Goal: Obtain resource: Download file/media

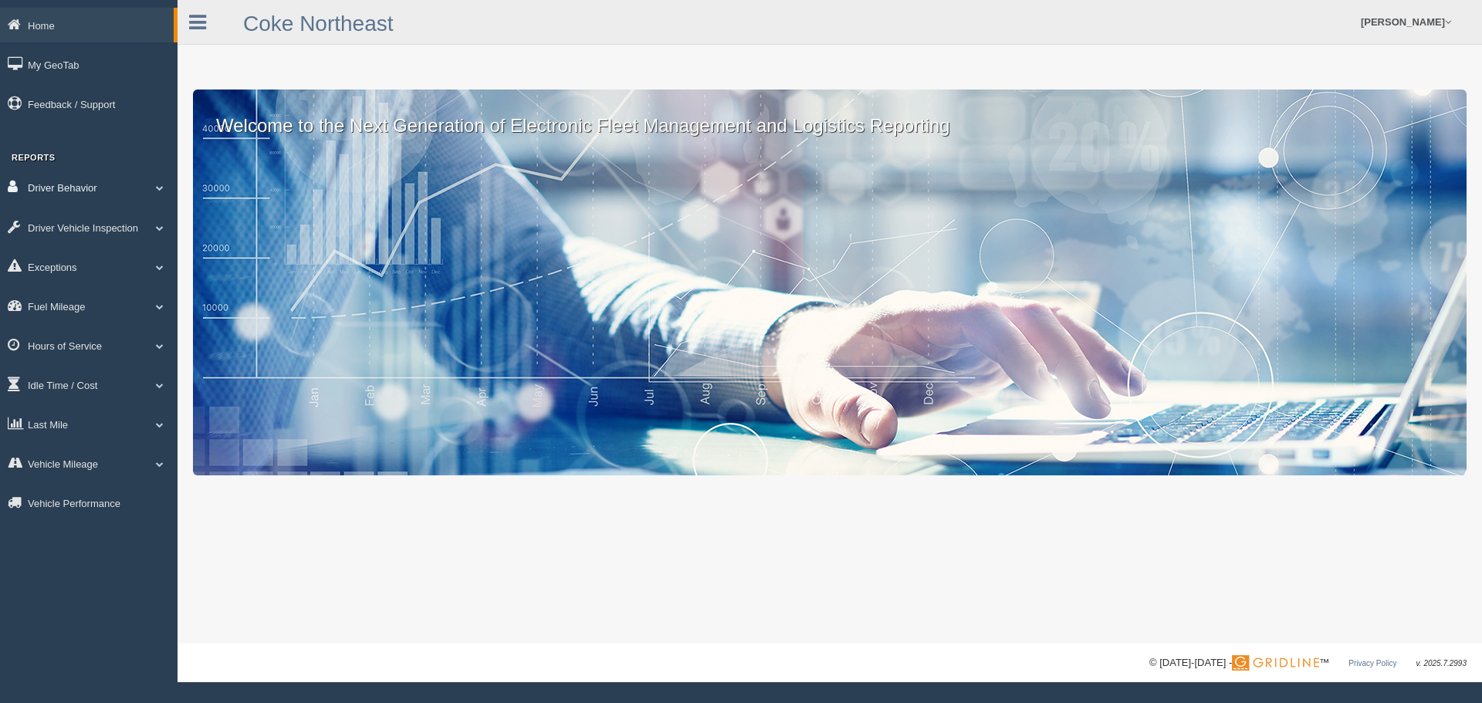
click at [159, 188] on span at bounding box center [160, 188] width 20 height 8
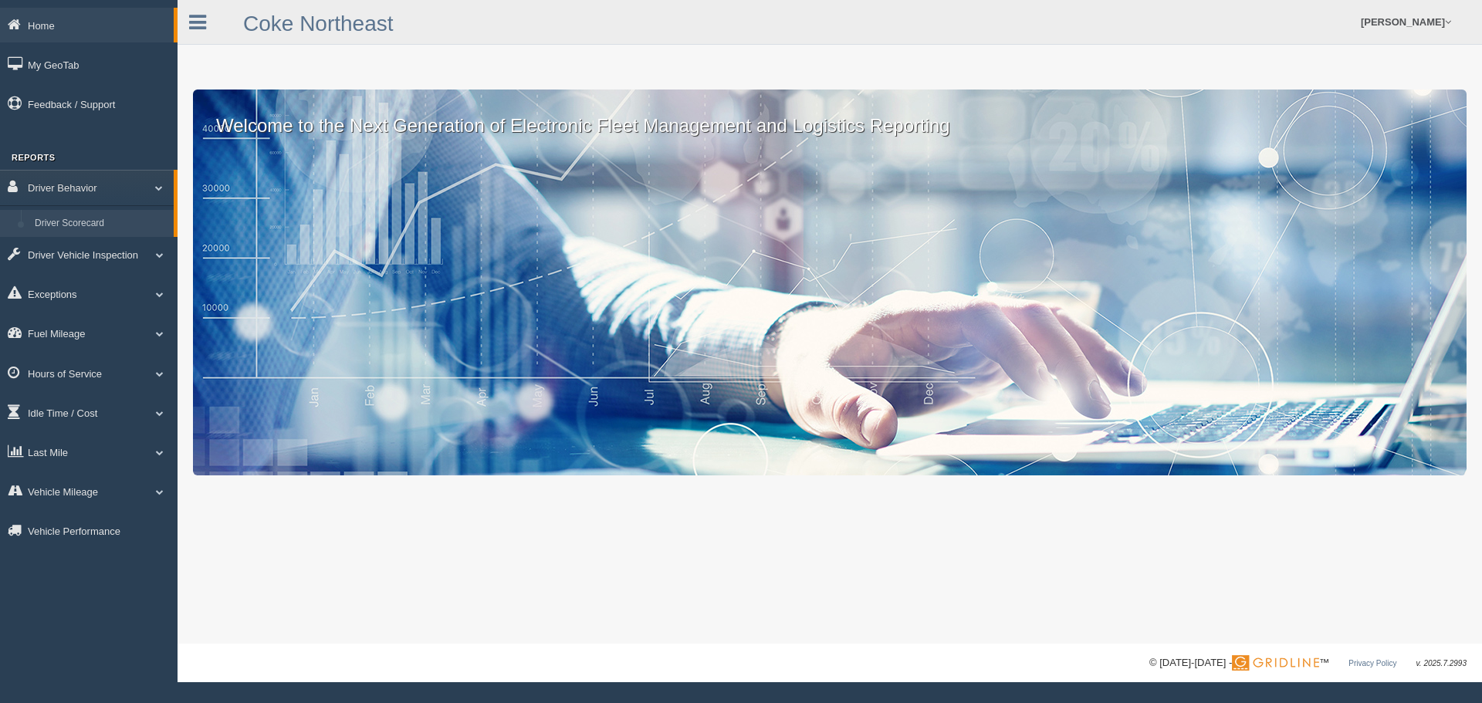
click at [96, 223] on link "Driver Scorecard" at bounding box center [101, 224] width 146 height 28
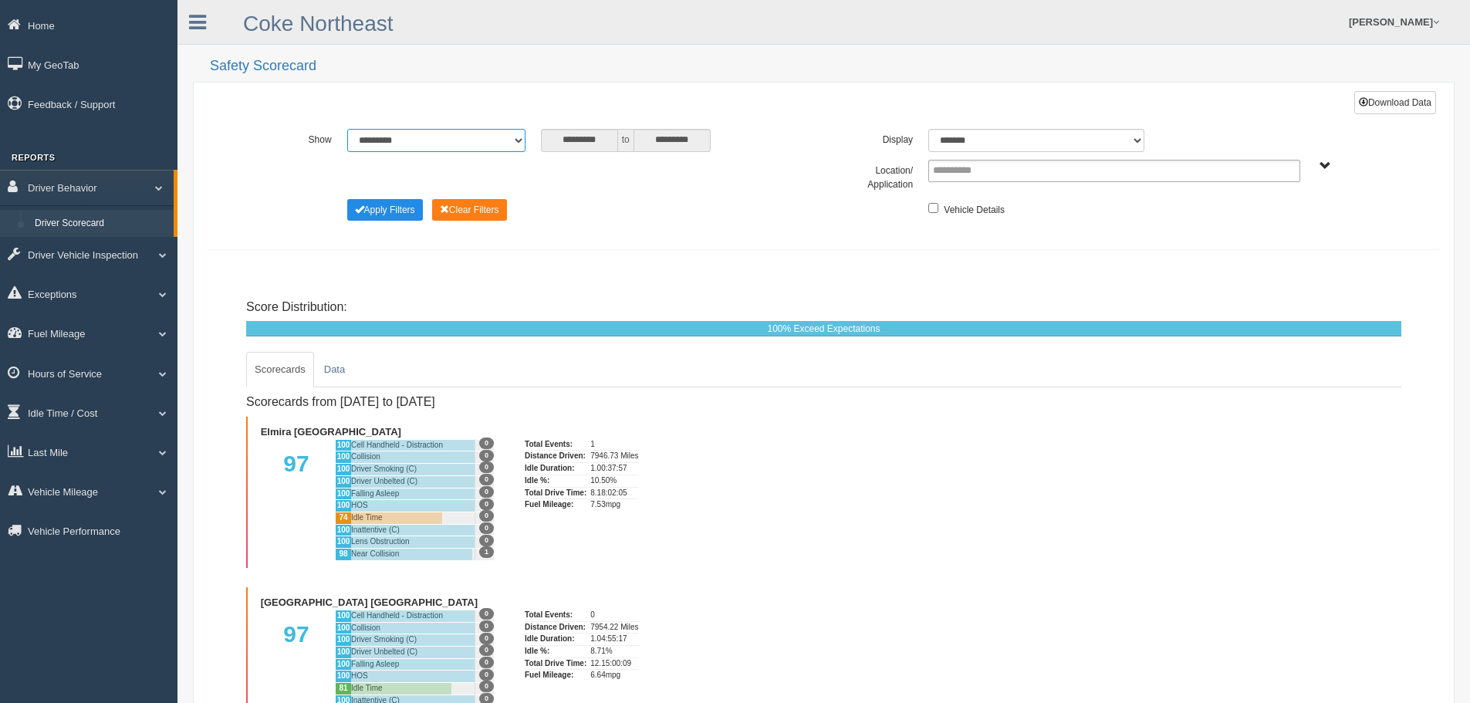
click at [514, 137] on select "**********" at bounding box center [436, 140] width 178 height 23
click at [604, 205] on div "Apply Filters Clear Filters" at bounding box center [582, 207] width 485 height 17
click at [517, 140] on select "**********" at bounding box center [436, 140] width 178 height 23
select select "**********"
click at [347, 129] on select "**********" at bounding box center [436, 140] width 178 height 23
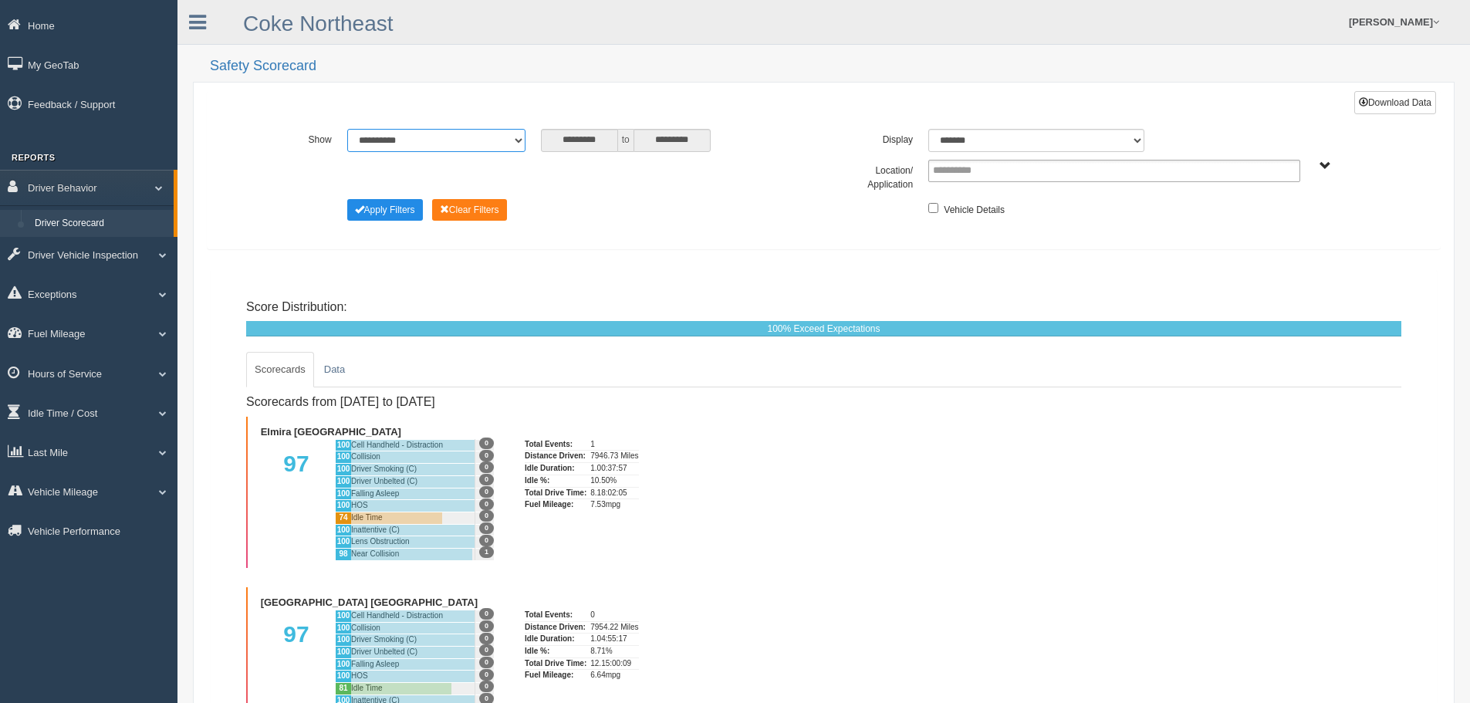
type input "********"
type input "*********"
click at [412, 211] on button "Apply Filters" at bounding box center [385, 210] width 76 height 22
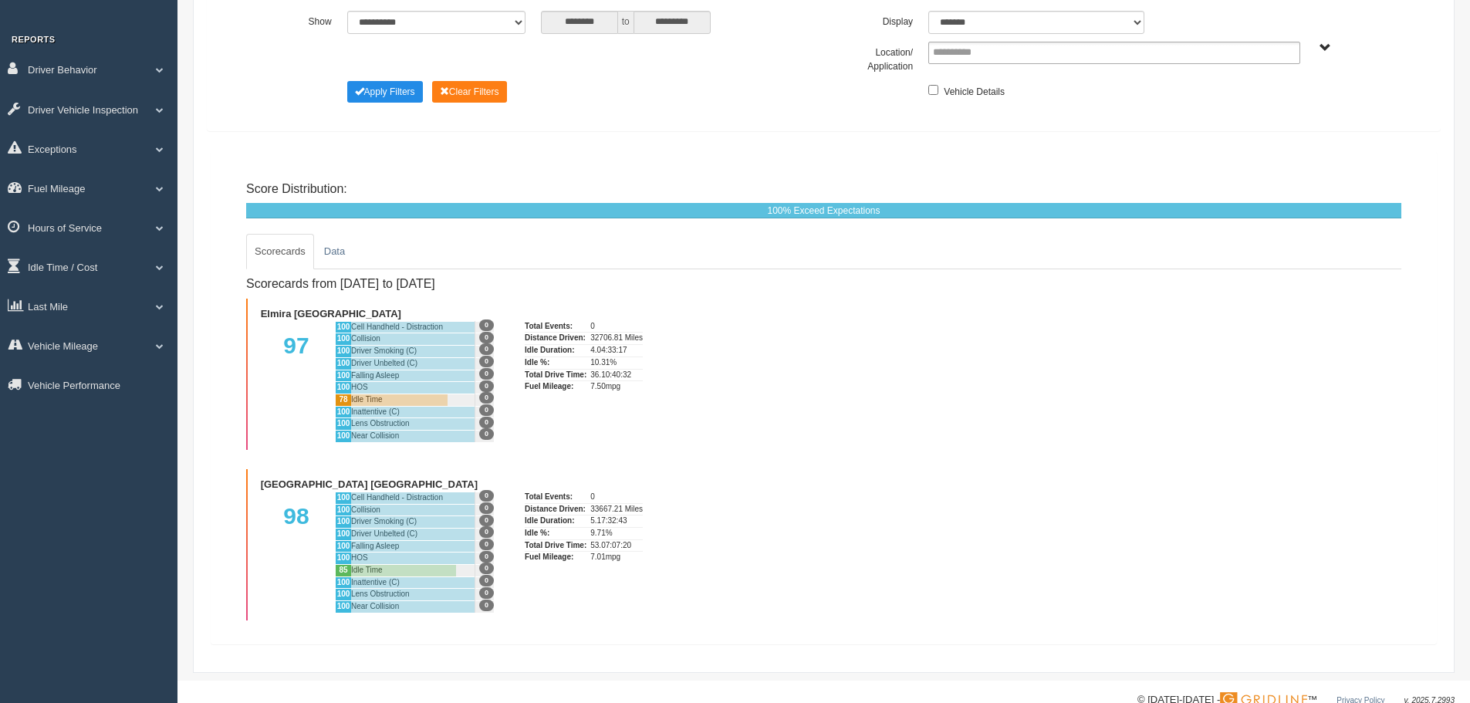
scroll to position [154, 0]
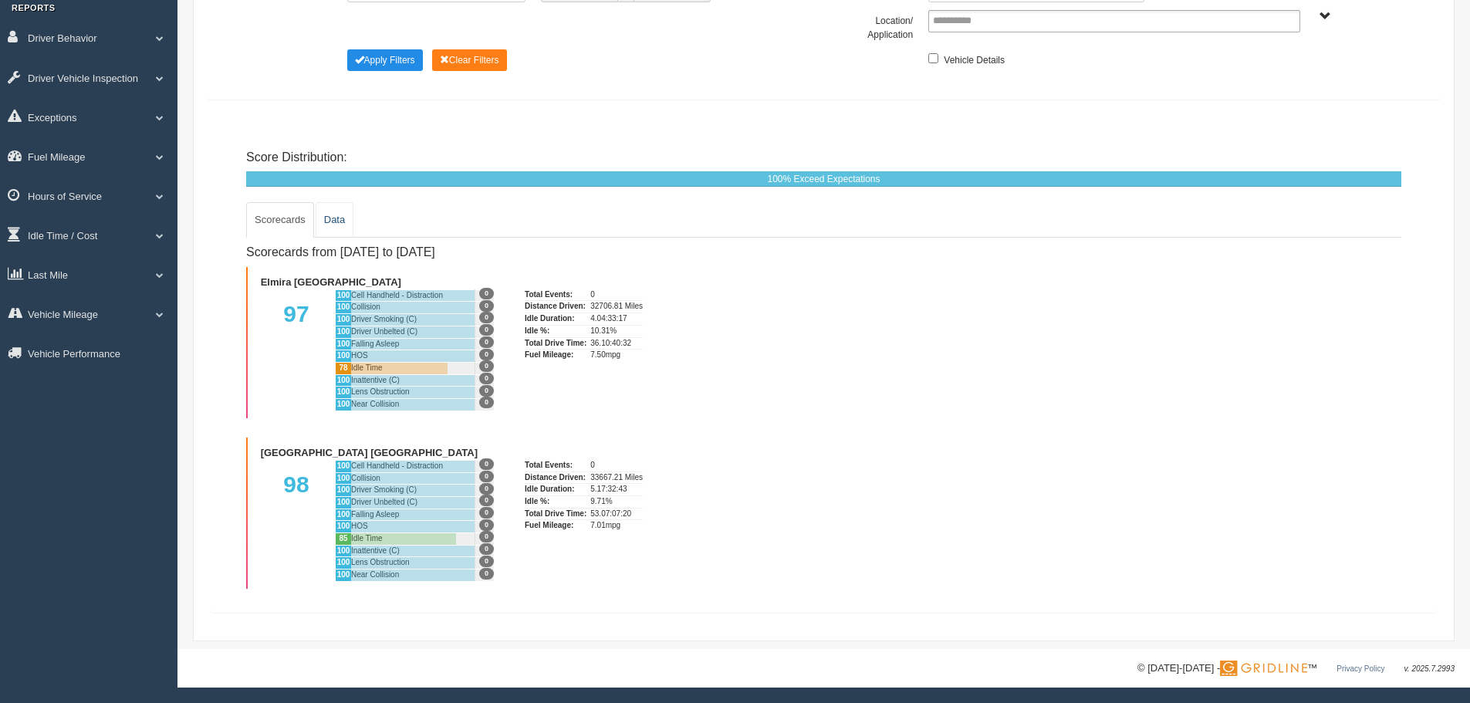
click at [330, 217] on link "Data" at bounding box center [335, 220] width 38 height 36
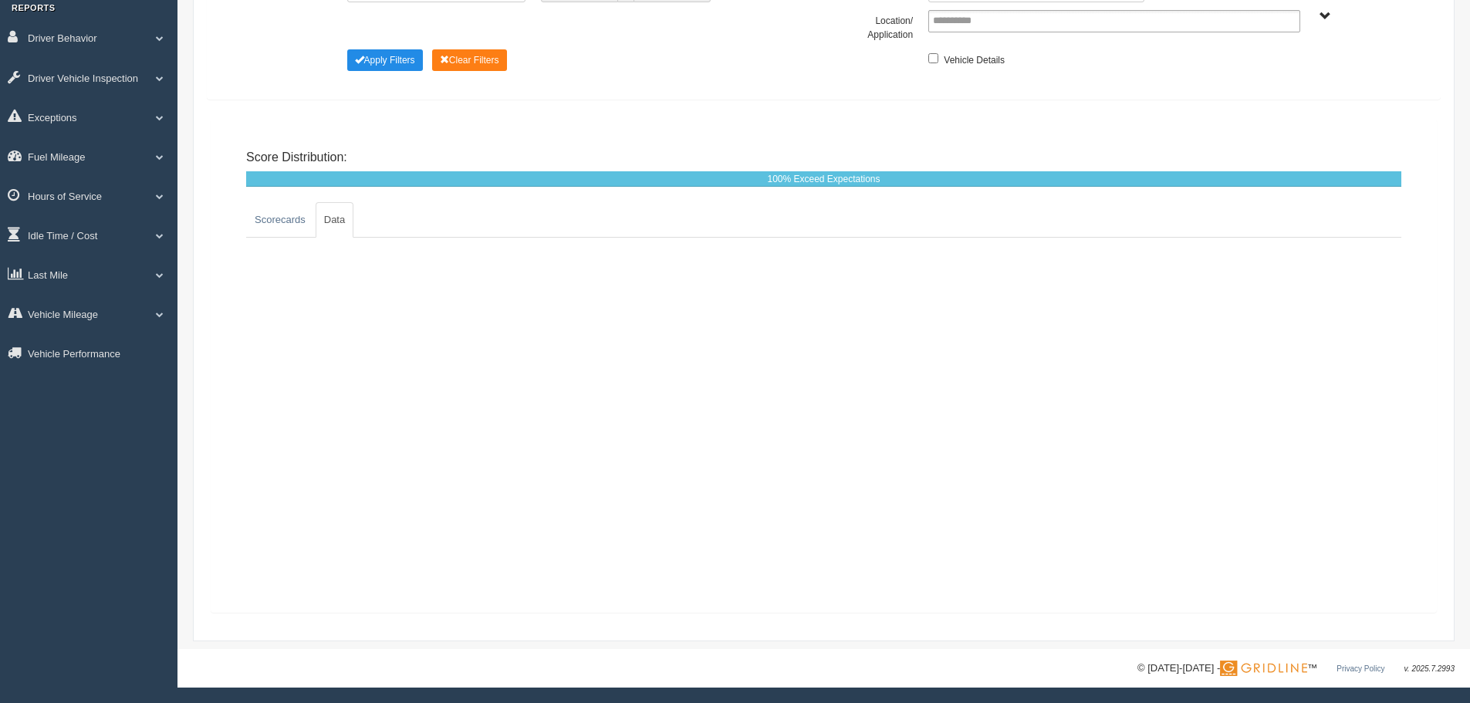
scroll to position [0, 0]
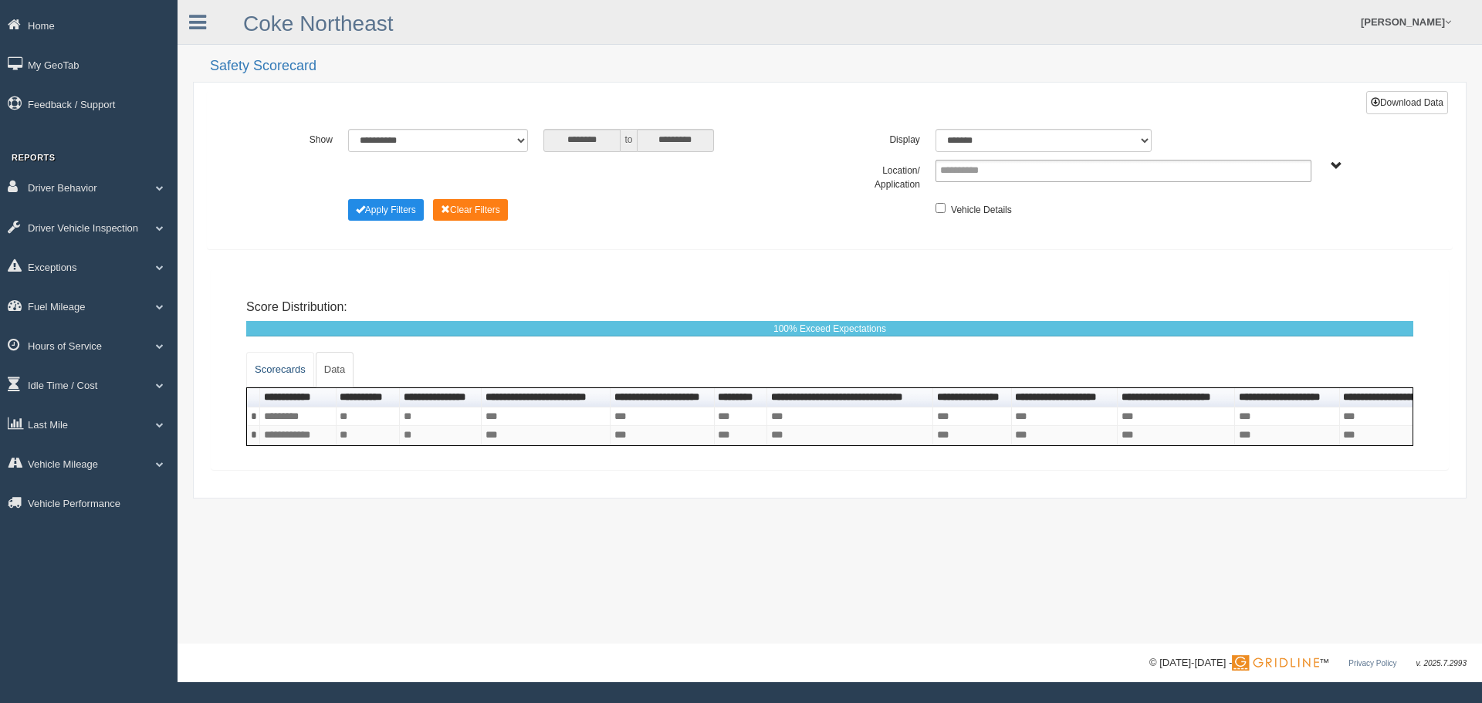
click at [282, 362] on link "Scorecards" at bounding box center [280, 370] width 68 height 36
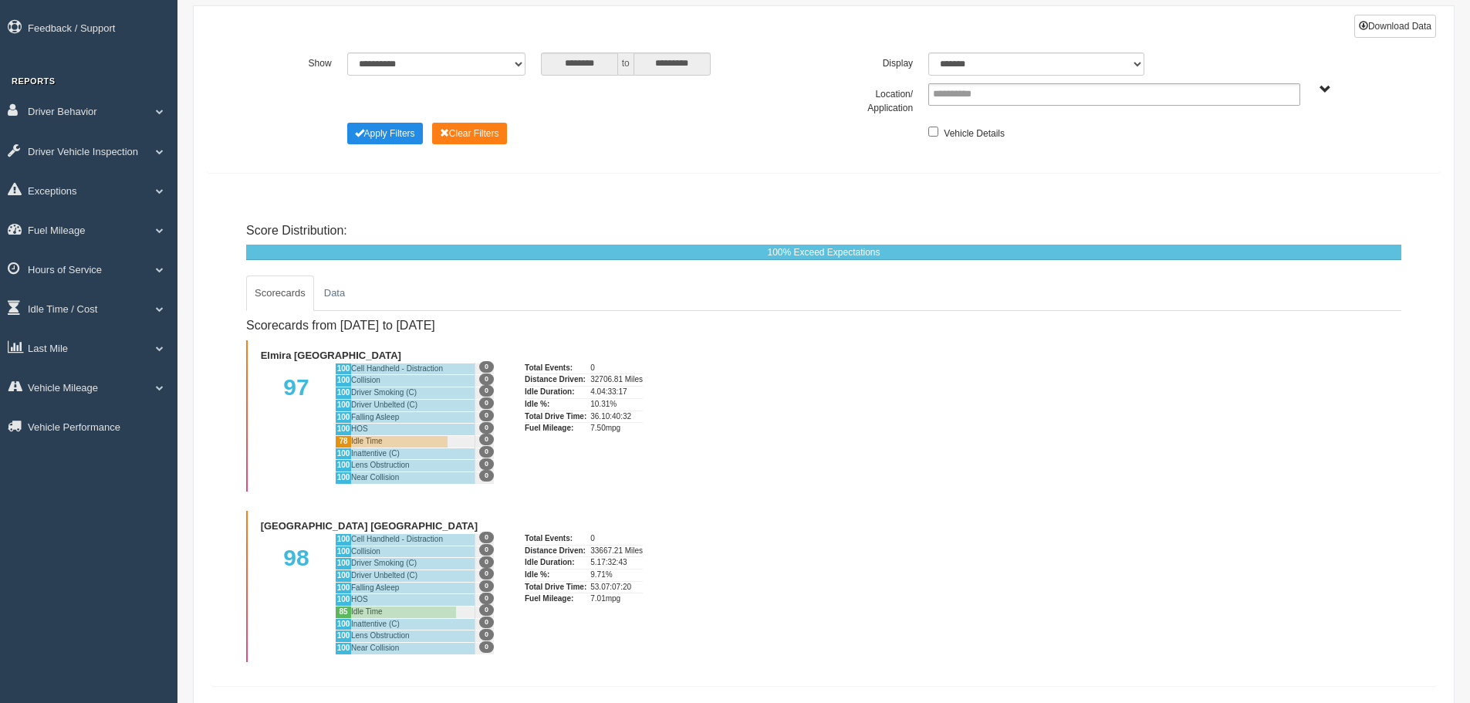
scroll to position [77, 0]
click at [1373, 26] on button "Download Data" at bounding box center [1395, 25] width 82 height 23
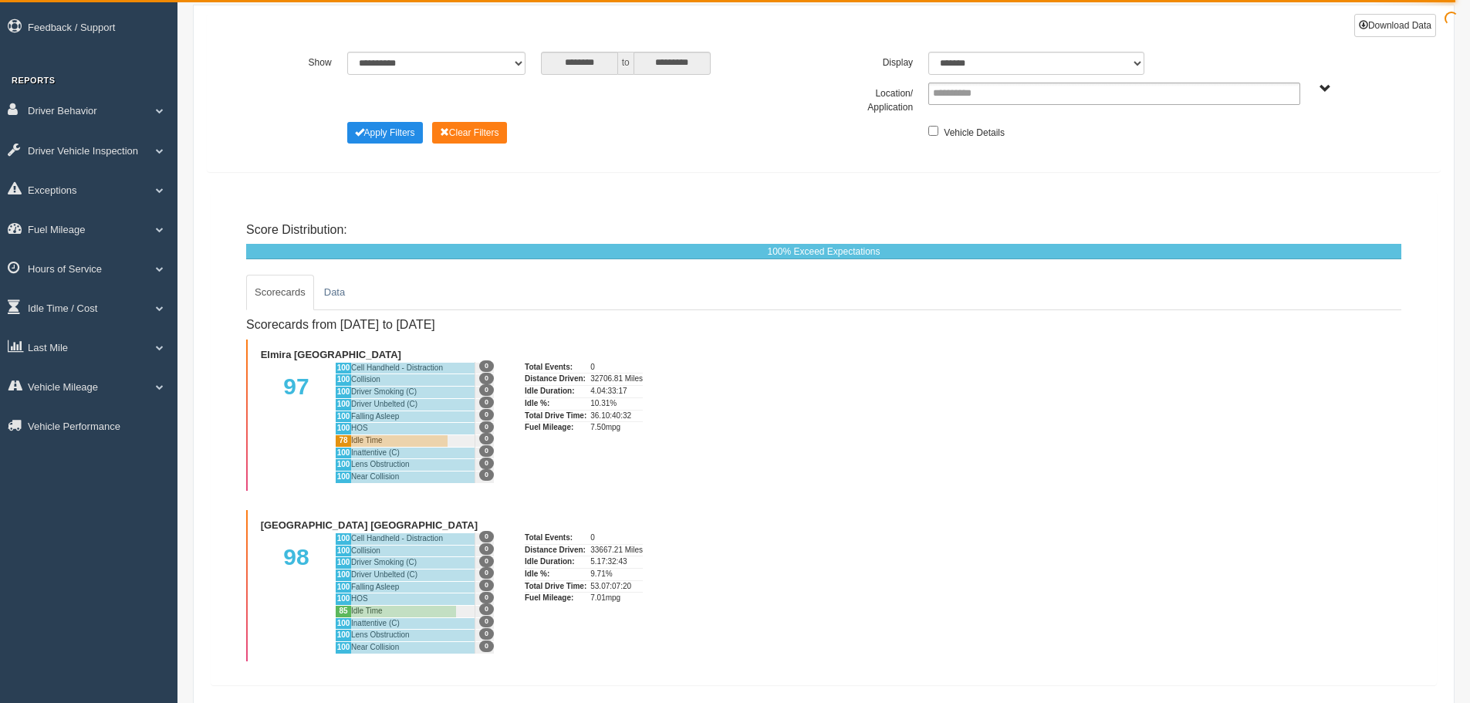
drag, startPoint x: 245, startPoint y: 280, endPoint x: 728, endPoint y: 430, distance: 505.1
click at [728, 430] on div "Score Distribution: 0% Far Below Expectations 0% Below Expectations 0% Meet Exp…" at bounding box center [824, 438] width 1202 height 469
copy div "Scorecards Data Scorecards from 9/1/2025 to 9/30/2025 Elmira NY 97 100 Cell Han…"
click at [824, 596] on div "Scorecards from [DATE] to [DATE] [GEOGRAPHIC_DATA] [GEOGRAPHIC_DATA] 97 100 Cel…" at bounding box center [823, 485] width 1155 height 351
drag, startPoint x: 242, startPoint y: 341, endPoint x: 291, endPoint y: 343, distance: 49.4
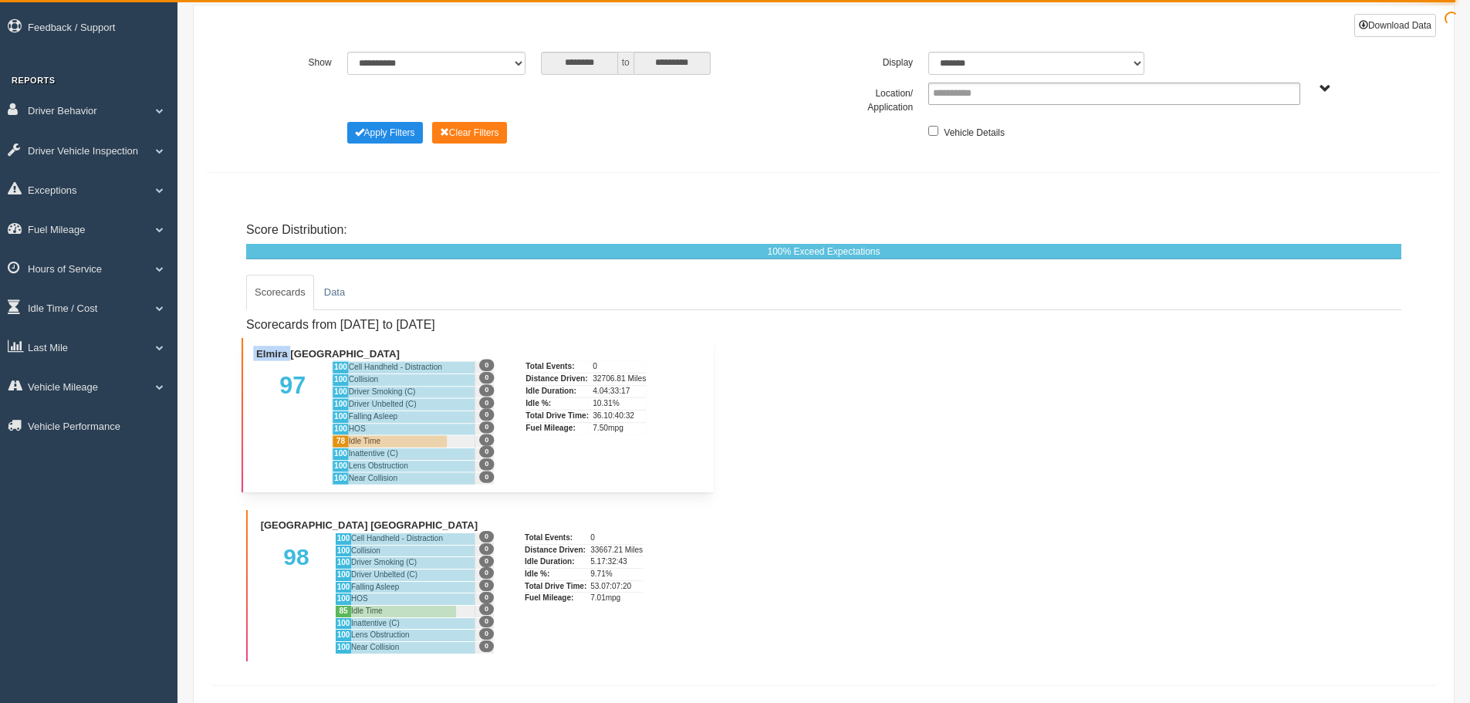
click at [291, 343] on li "Elmira NY 97 100 Cell Handheld - Distraction 0 100 Collision 0 100 Driver Smoki…" at bounding box center [478, 415] width 472 height 154
click at [251, 340] on li "Elmira NY 97 100 Cell Handheld - Distraction 0 100 Collision 0 100 Driver Smoki…" at bounding box center [478, 415] width 472 height 154
drag, startPoint x: 242, startPoint y: 340, endPoint x: 716, endPoint y: 452, distance: 486.9
click at [716, 452] on div "Scorecards from [DATE] to [DATE] [GEOGRAPHIC_DATA] [GEOGRAPHIC_DATA] 97 100 Cel…" at bounding box center [823, 485] width 1155 height 351
copy ul "Elmira NY 97 100 Cell Handheld - Distraction 0 100 Collision 0 100 Driver Smoki…"
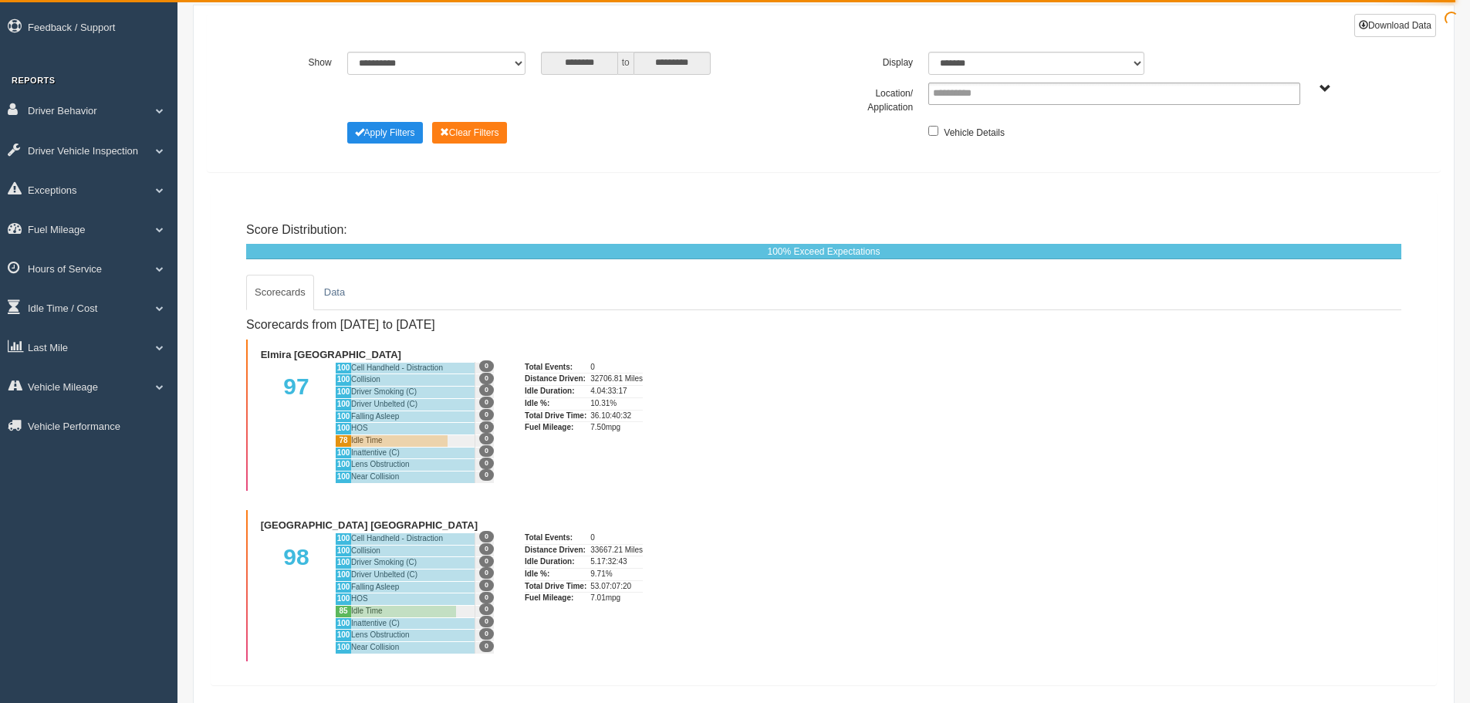
click at [809, 519] on div "Scorecards from [DATE] to [DATE] [GEOGRAPHIC_DATA] [GEOGRAPHIC_DATA] 97 100 Cel…" at bounding box center [823, 485] width 1155 height 351
click at [830, 343] on div "Scorecards from [DATE] to [DATE] [GEOGRAPHIC_DATA] [GEOGRAPHIC_DATA] 97 100 Cel…" at bounding box center [823, 485] width 1155 height 351
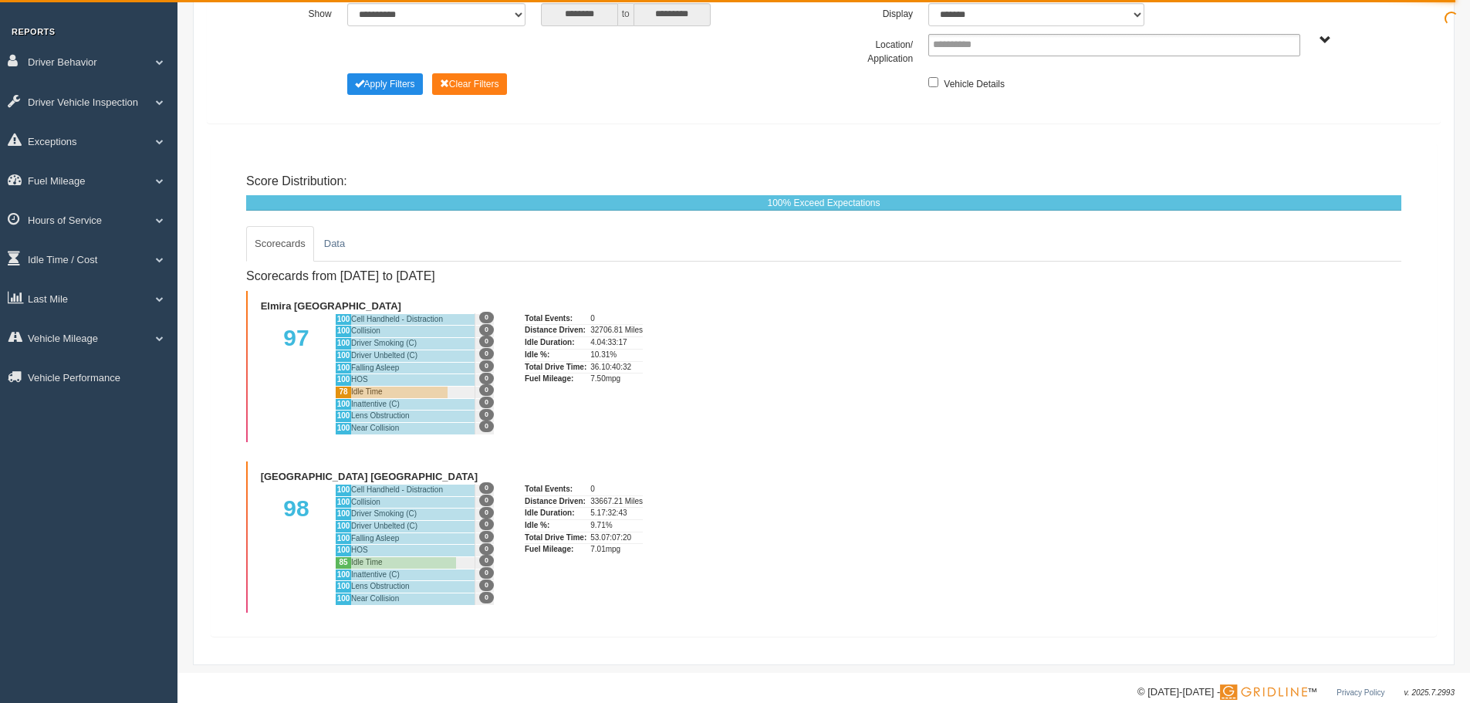
scroll to position [165, 0]
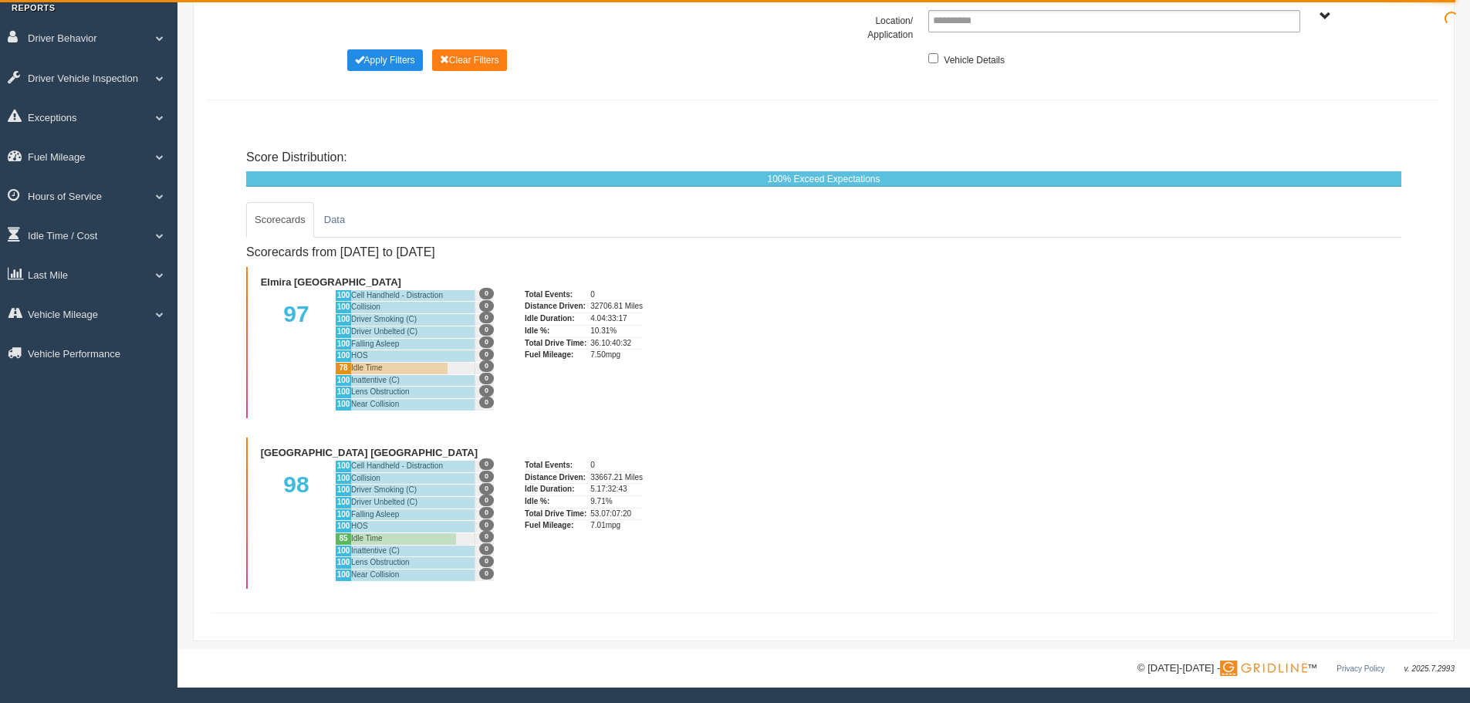
drag, startPoint x: 241, startPoint y: 187, endPoint x: 773, endPoint y: 333, distance: 552.1
click at [773, 333] on div "Scorecards from [DATE] to [DATE] [GEOGRAPHIC_DATA] [GEOGRAPHIC_DATA] 97 100 Cel…" at bounding box center [823, 413] width 1155 height 351
click at [339, 217] on link "Data" at bounding box center [335, 220] width 38 height 36
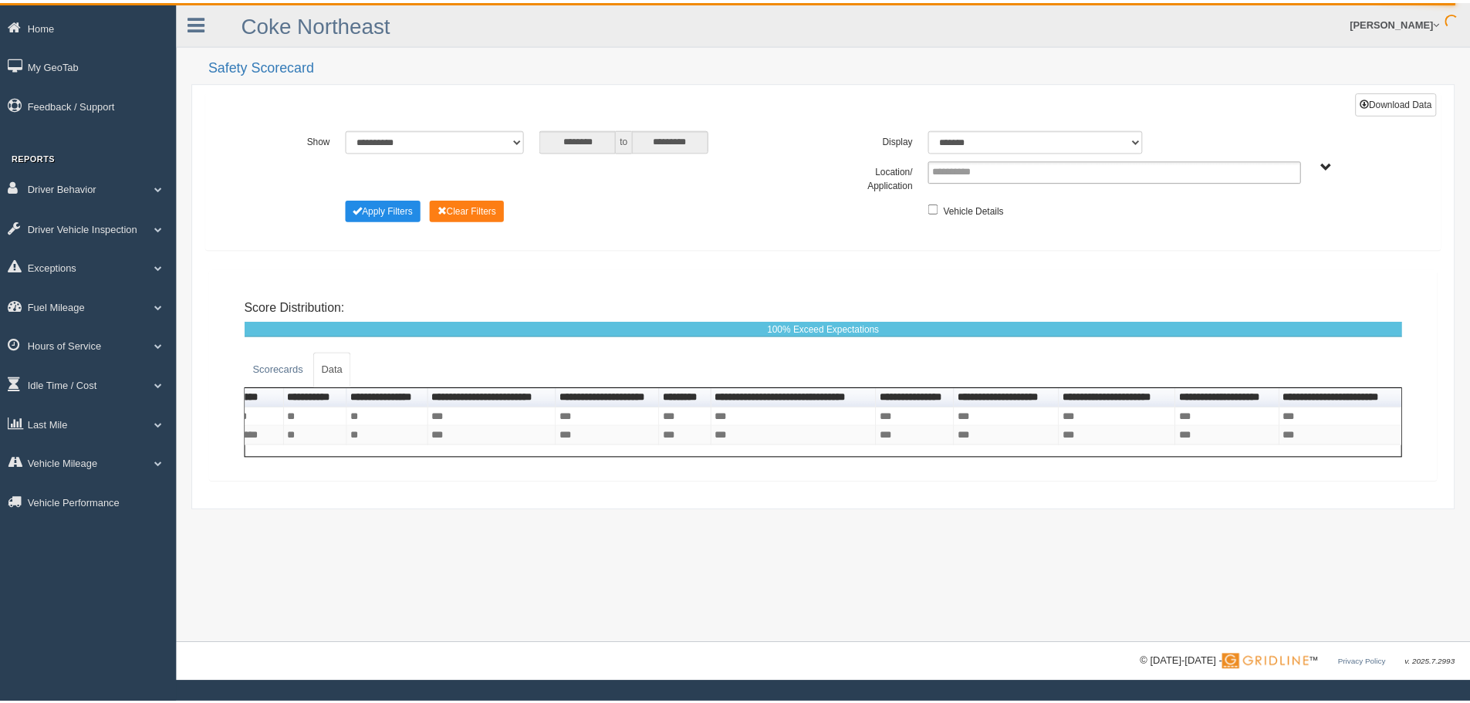
scroll to position [0, 55]
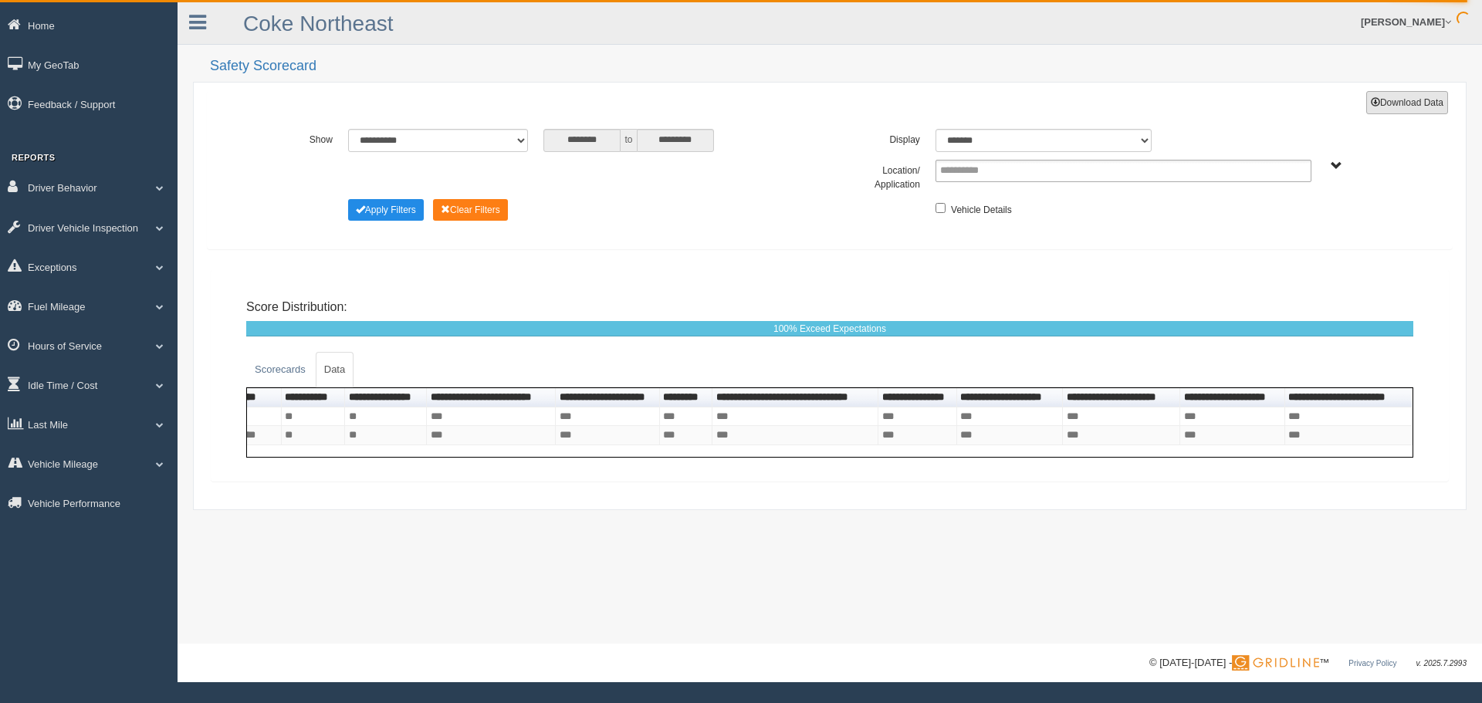
click at [1401, 103] on button "Download Data" at bounding box center [1407, 102] width 82 height 23
click at [292, 374] on link "Scorecards" at bounding box center [280, 370] width 68 height 36
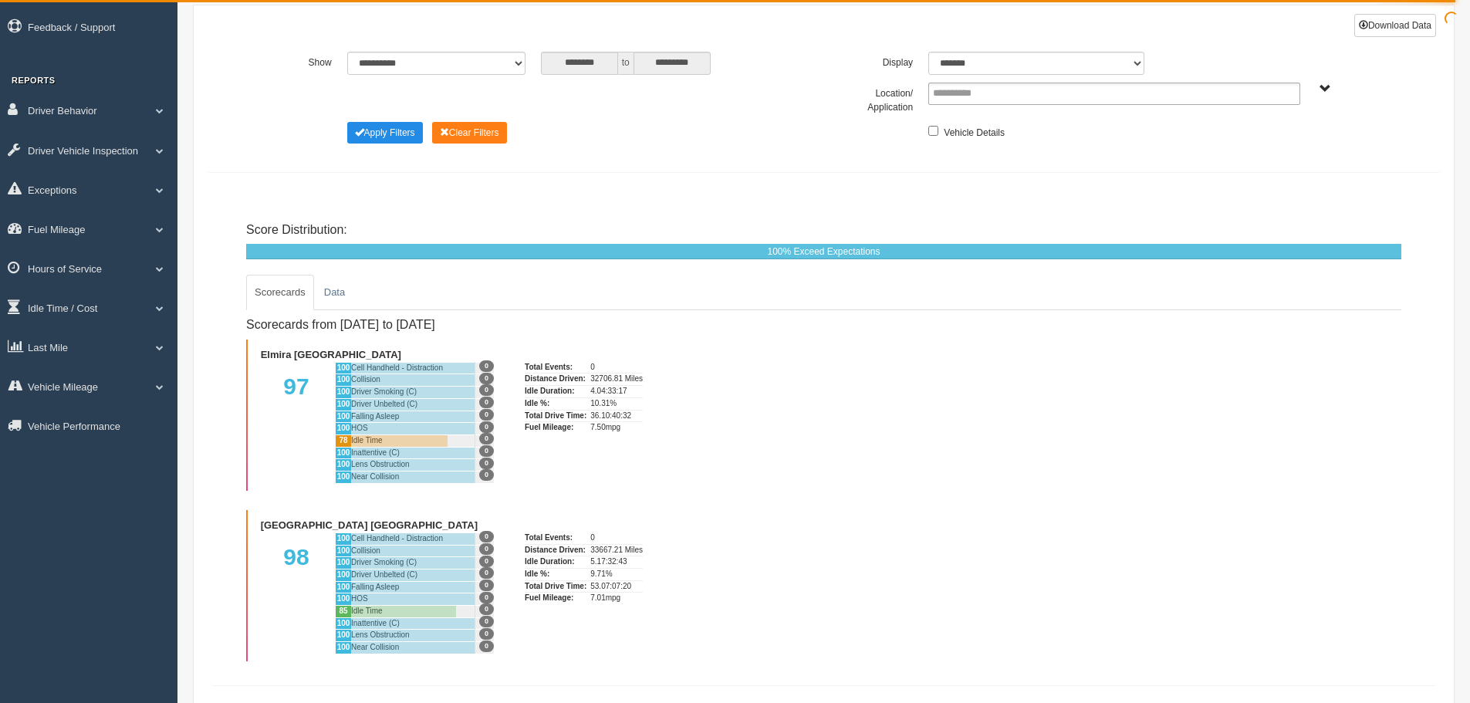
scroll to position [154, 0]
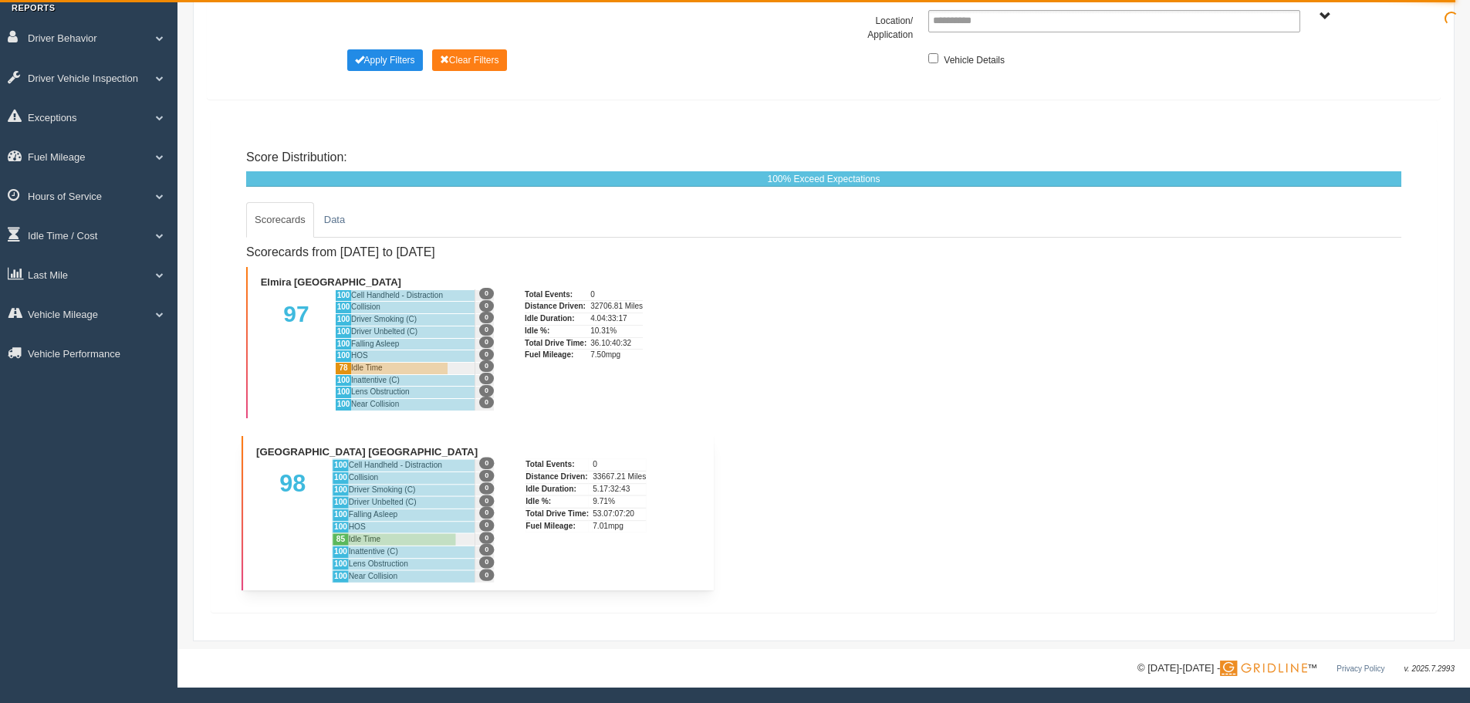
drag, startPoint x: 246, startPoint y: 243, endPoint x: 698, endPoint y: 541, distance: 540.9
click at [698, 541] on div "Scorecards from 9/1/2025 to 9/30/2025 Elmira NY 97 100 Cell Handheld - Distract…" at bounding box center [477, 413] width 463 height 351
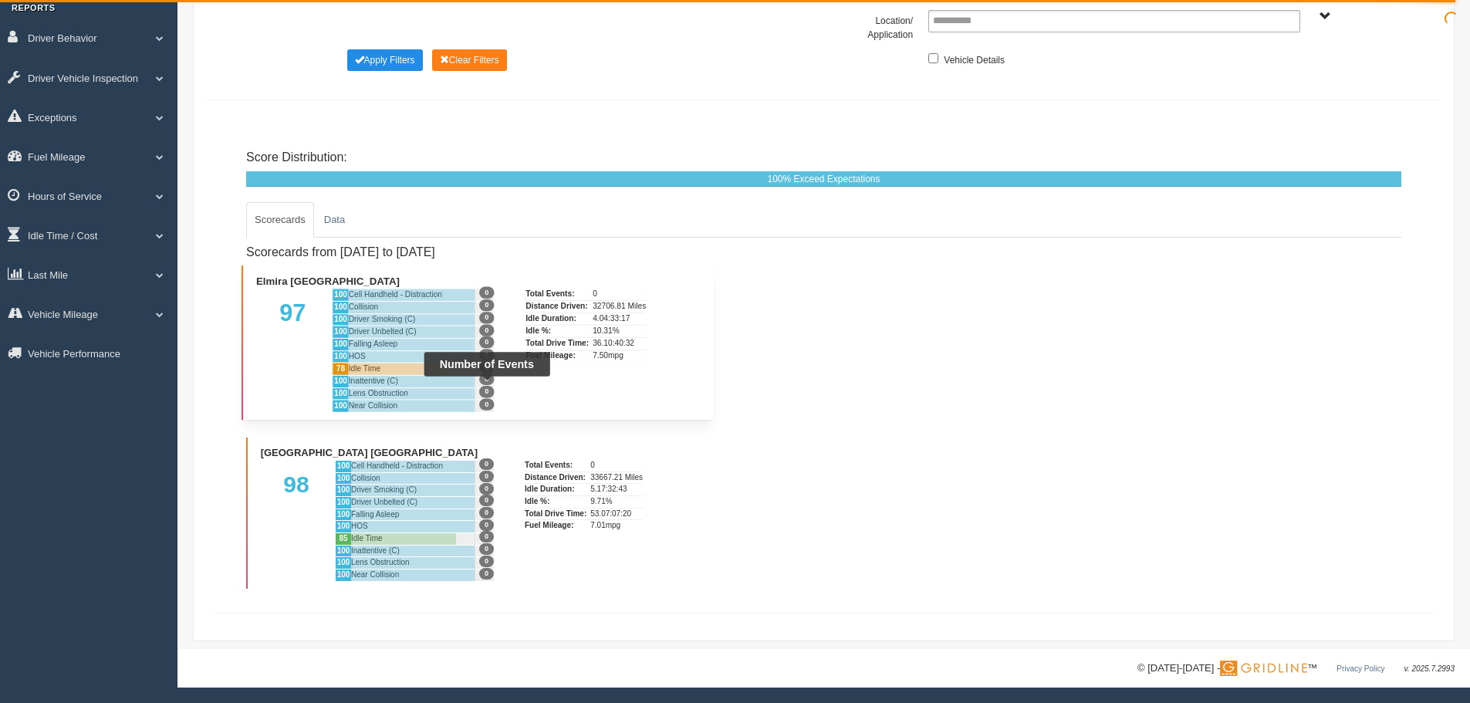
copy div "Loremipsum dolo 9/7/7234 si 2/34/1166 Ametco AD 63 891 Elit Seddoeiu - Temporin…"
click at [834, 553] on div "Scorecards from [DATE] to [DATE] [GEOGRAPHIC_DATA] [GEOGRAPHIC_DATA] 97 100 Cel…" at bounding box center [823, 413] width 1155 height 351
click at [1332, 12] on div "[GEOGRAPHIC_DATA] [GEOGRAPHIC_DATA] [GEOGRAPHIC_DATA] [GEOGRAPHIC_DATA]" at bounding box center [1357, 16] width 82 height 12
click at [1324, 11] on span "[GEOGRAPHIC_DATA] [GEOGRAPHIC_DATA] [GEOGRAPHIC_DATA] [GEOGRAPHIC_DATA]" at bounding box center [1326, 17] width 12 height 12
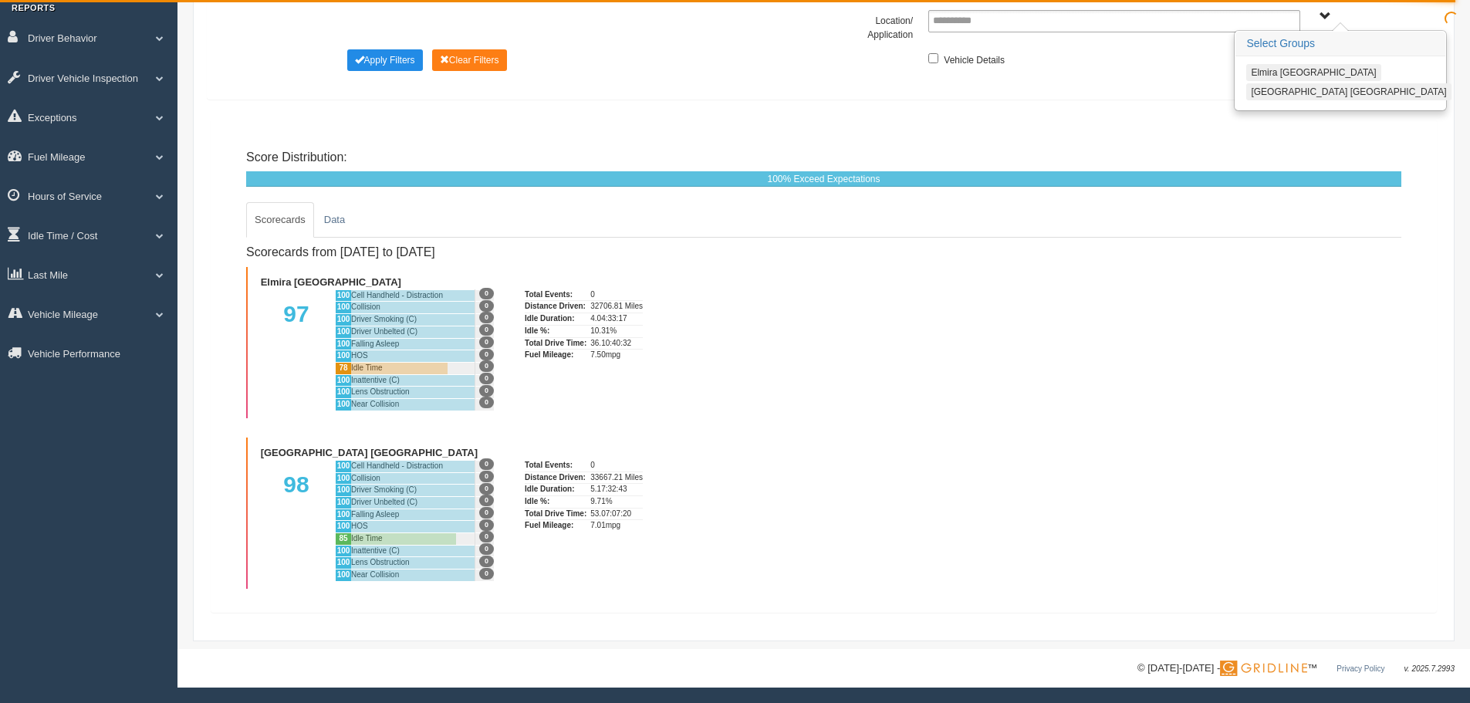
click at [1190, 407] on div "Scorecards from [DATE] to [DATE] [GEOGRAPHIC_DATA] [GEOGRAPHIC_DATA] 97 100 Cel…" at bounding box center [823, 413] width 1155 height 351
drag, startPoint x: 244, startPoint y: 445, endPoint x: 232, endPoint y: 457, distance: 16.4
click at [232, 457] on div "Score Distribution: 0% Far Below Expectations 0% Below Expectations 0% Meet Exp…" at bounding box center [824, 365] width 1202 height 469
click at [155, 113] on span at bounding box center [160, 117] width 20 height 8
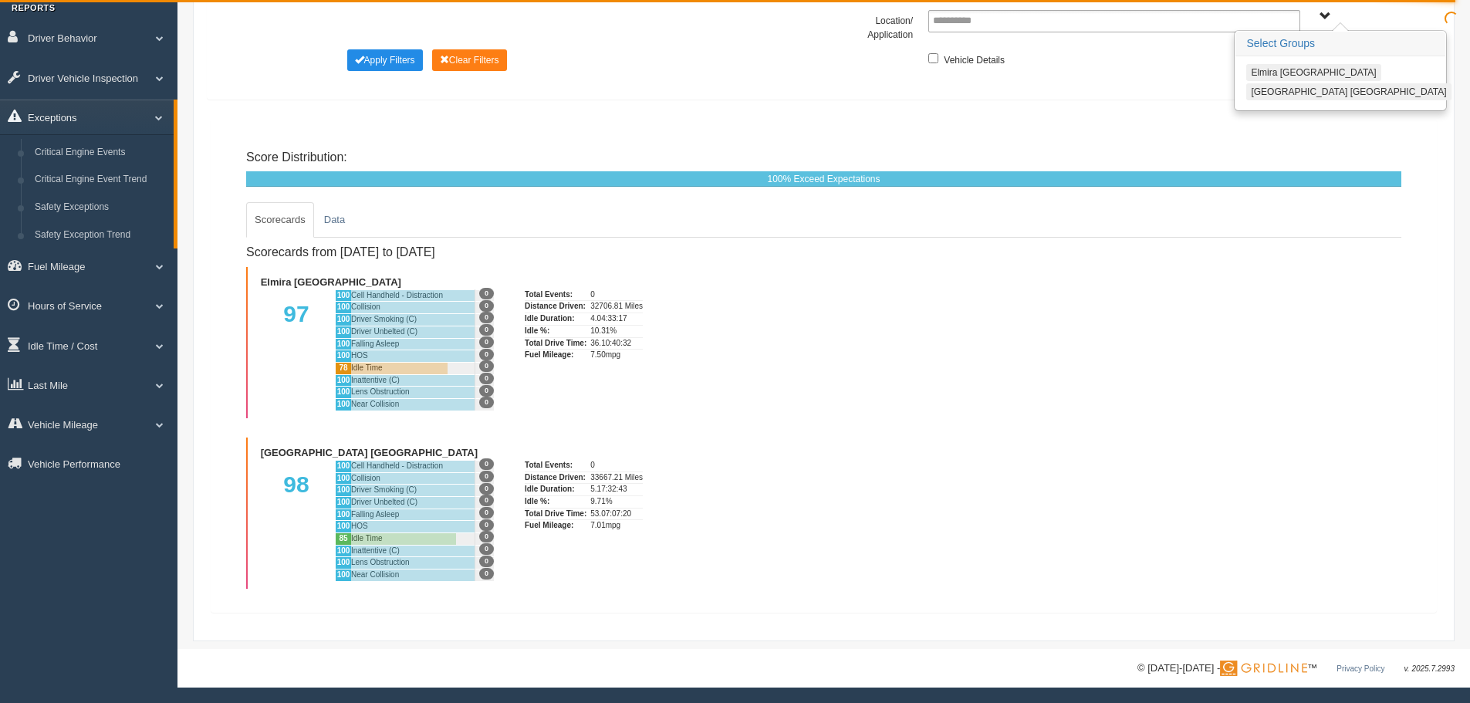
click at [155, 113] on span at bounding box center [153, 117] width 20 height 8
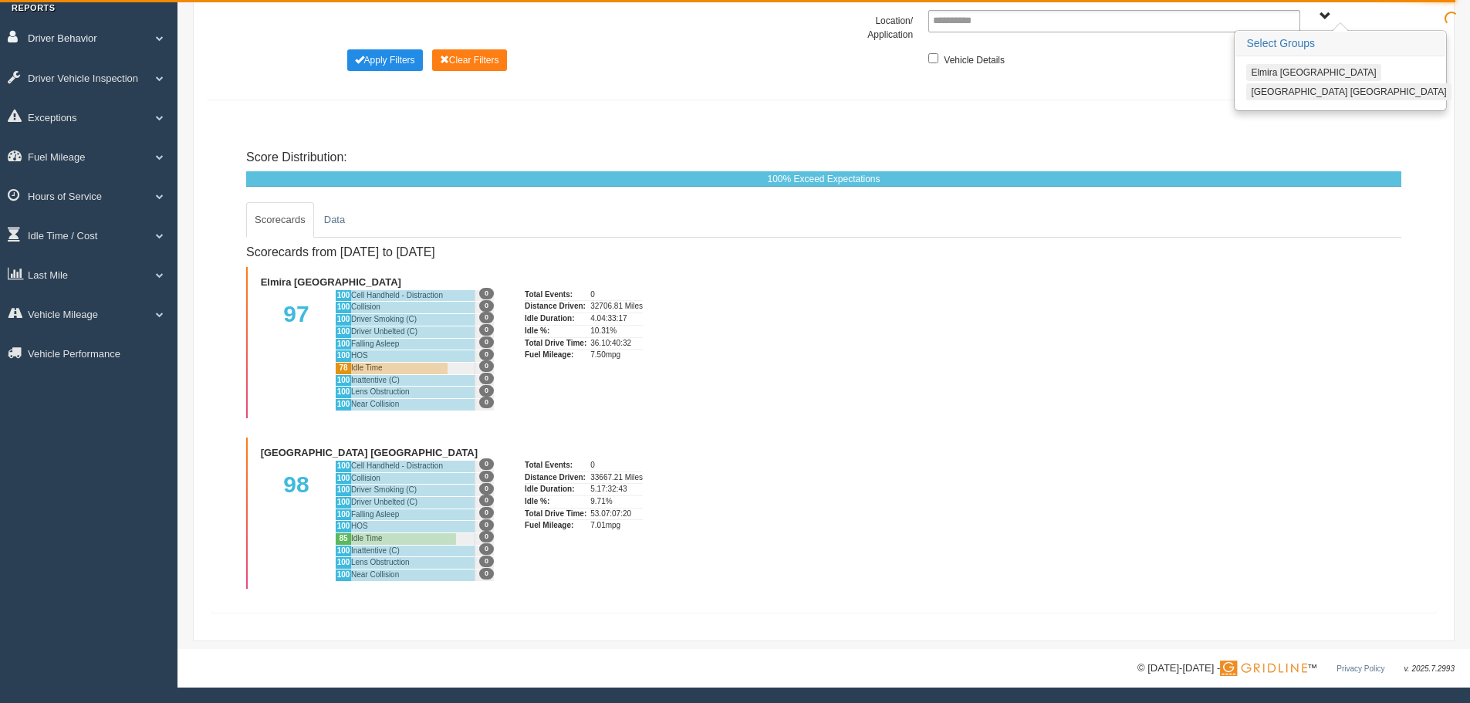
click at [158, 26] on link "Driver Behavior" at bounding box center [89, 37] width 178 height 35
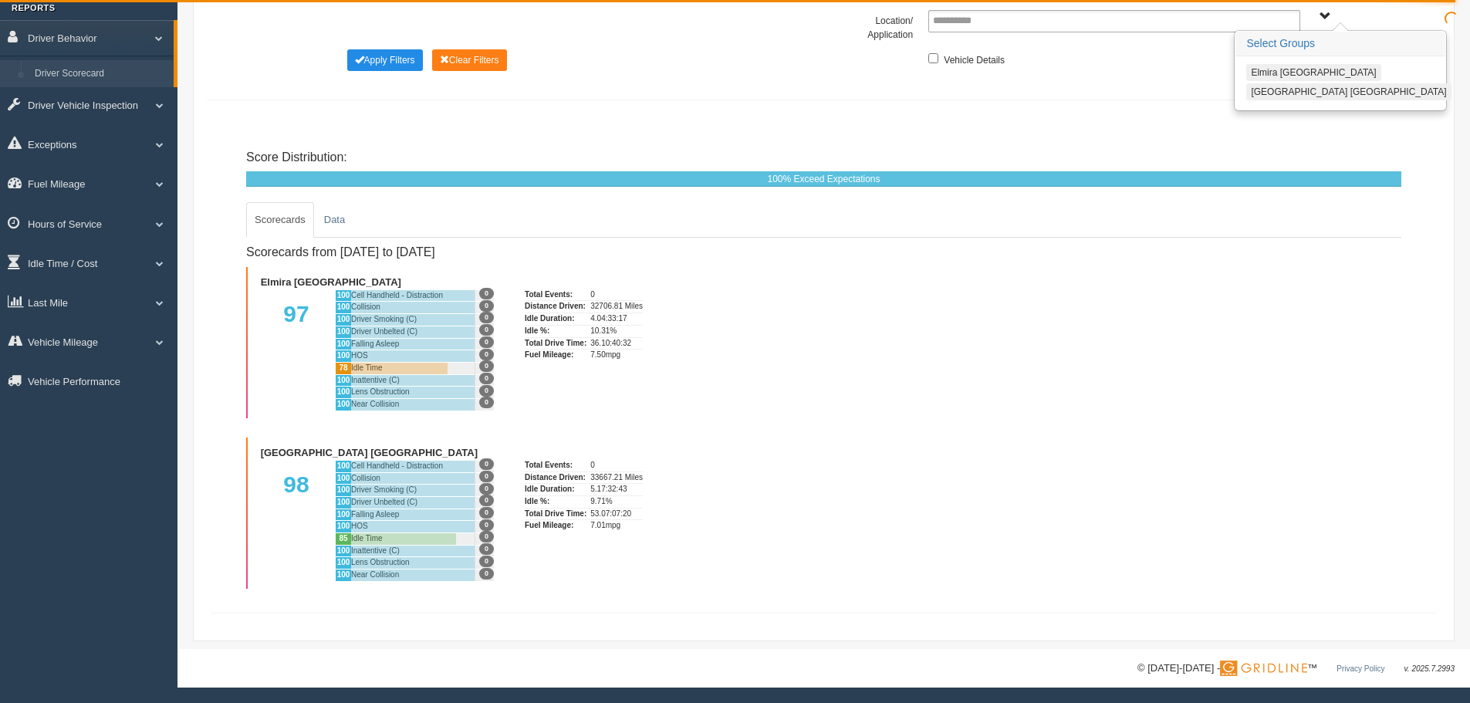
click at [110, 63] on link "Driver Scorecard" at bounding box center [101, 74] width 146 height 28
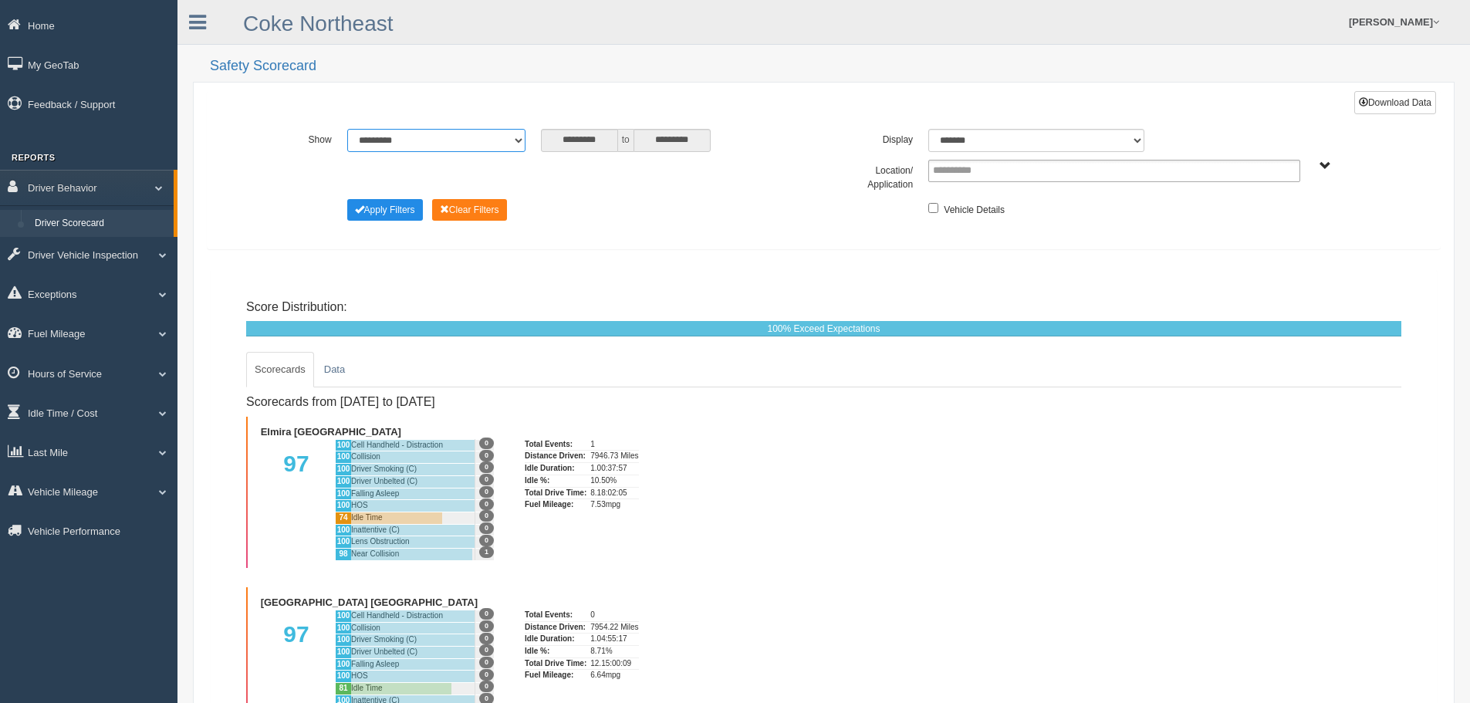
click at [519, 138] on select "**********" at bounding box center [436, 140] width 178 height 23
select select "**********"
click at [347, 129] on select "**********" at bounding box center [436, 140] width 178 height 23
type input "********"
type input "*********"
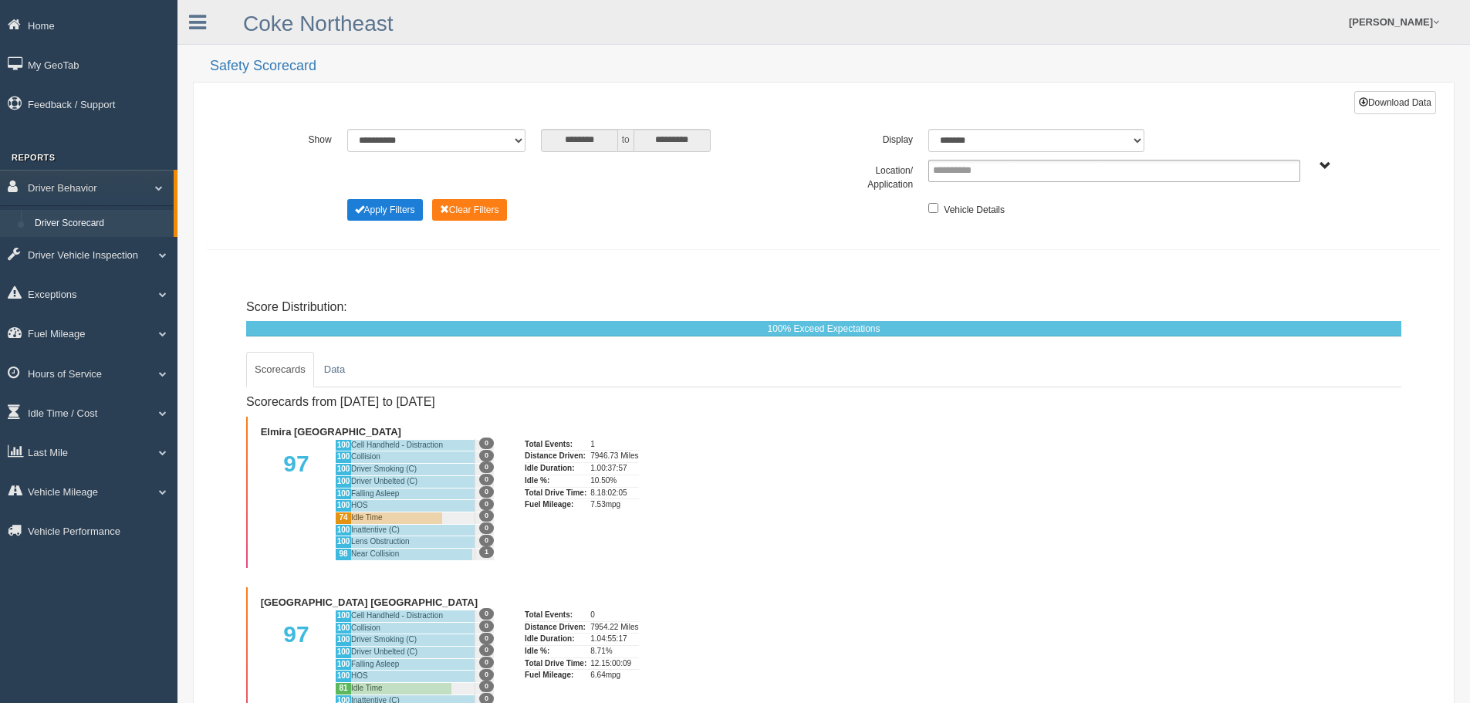
click at [410, 208] on button "Apply Filters" at bounding box center [385, 210] width 76 height 22
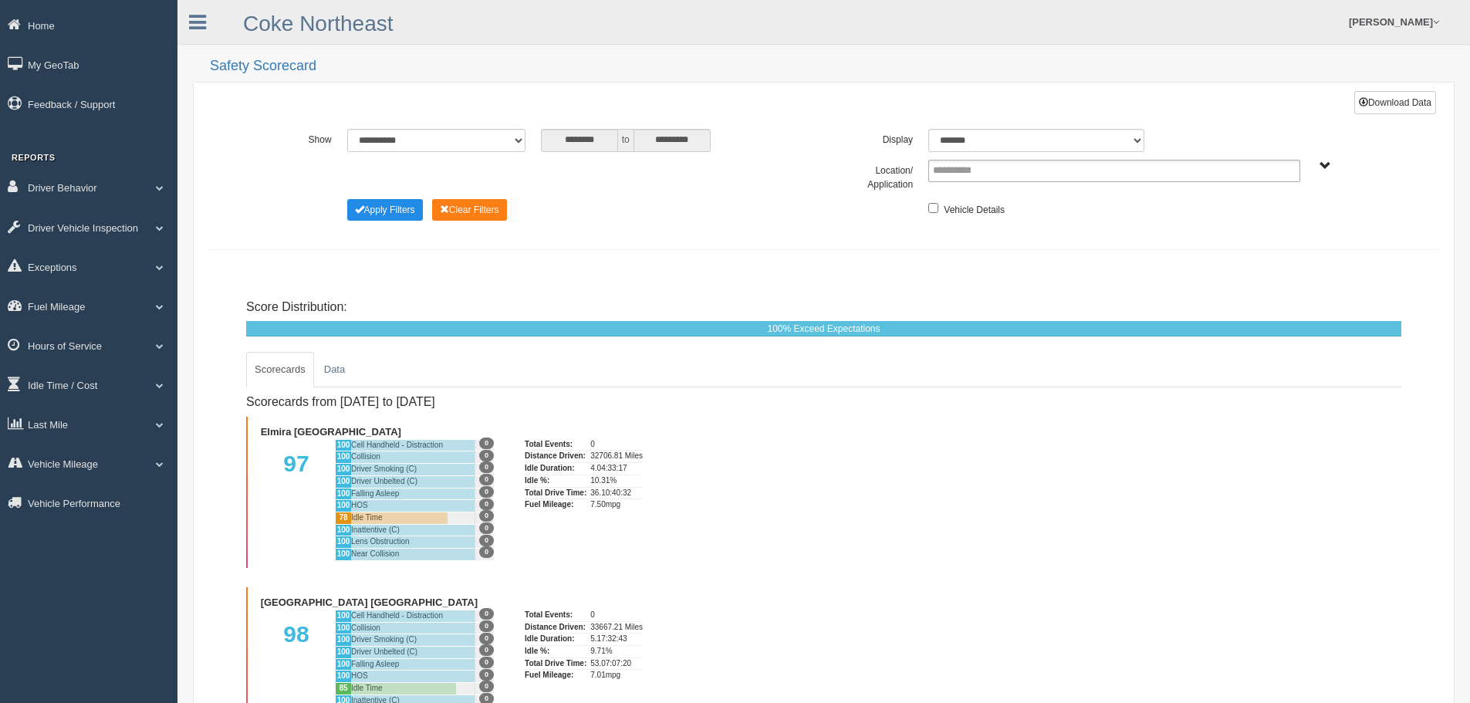
click at [1324, 167] on span "[GEOGRAPHIC_DATA] [GEOGRAPHIC_DATA] [GEOGRAPHIC_DATA] [GEOGRAPHIC_DATA]" at bounding box center [1326, 167] width 12 height 12
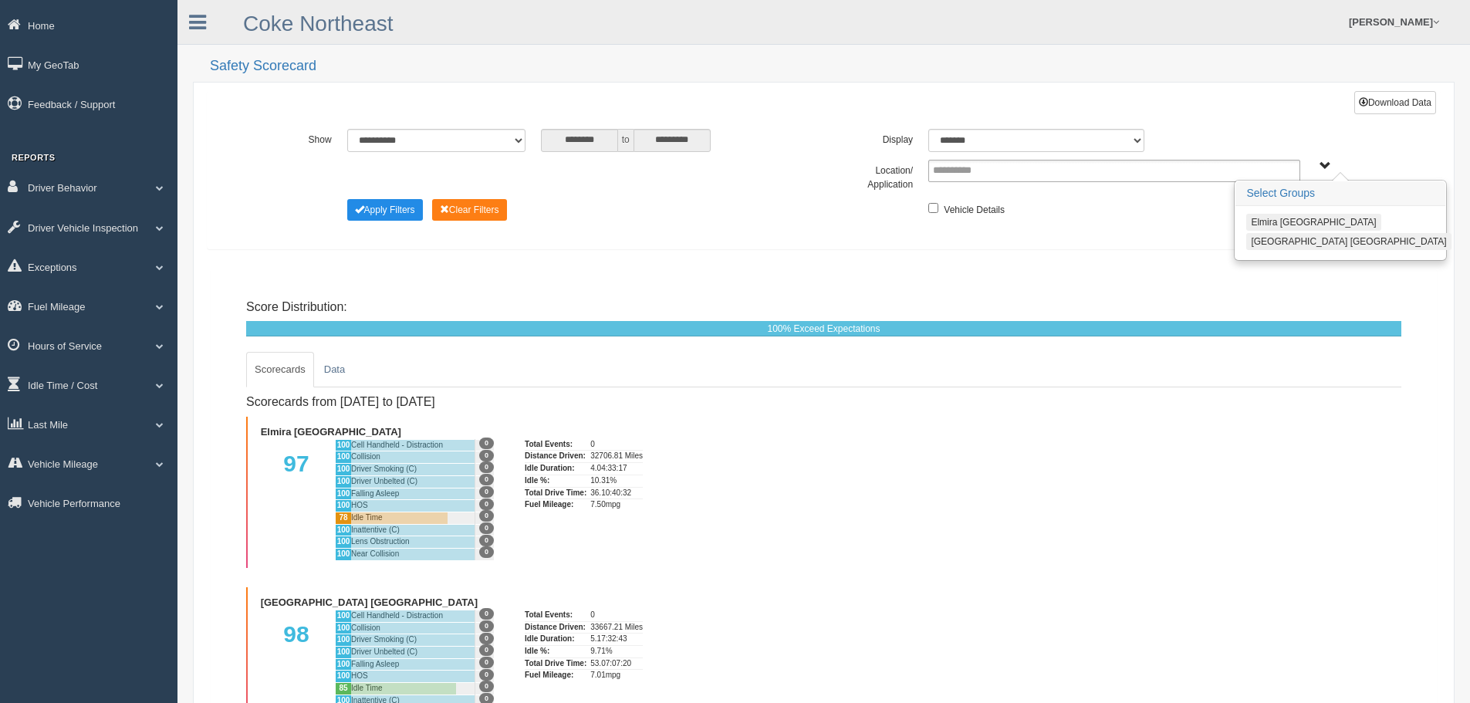
click at [1191, 238] on div "**********" at bounding box center [824, 169] width 1234 height 159
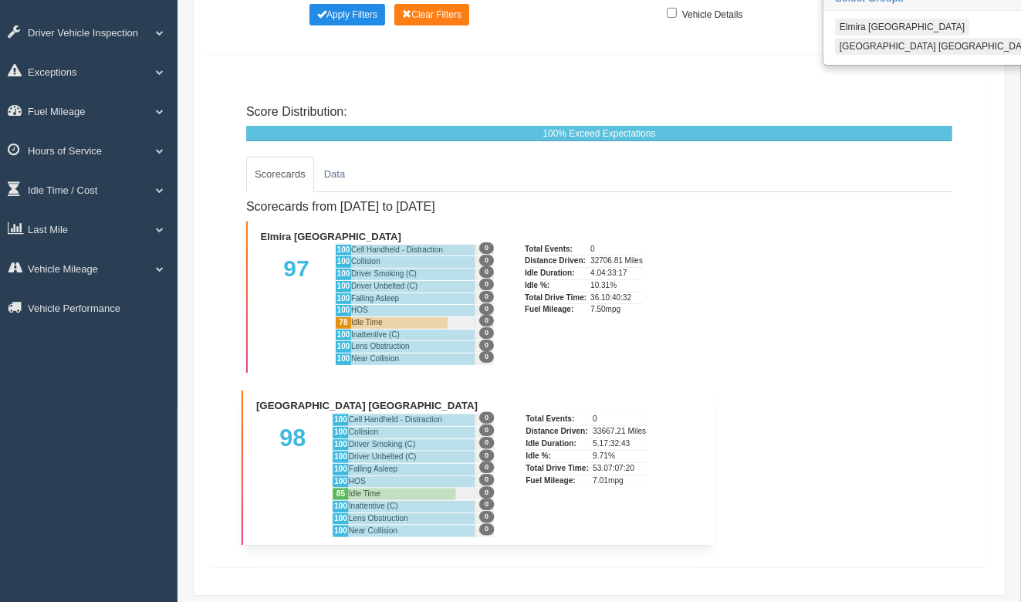
scroll to position [169, 0]
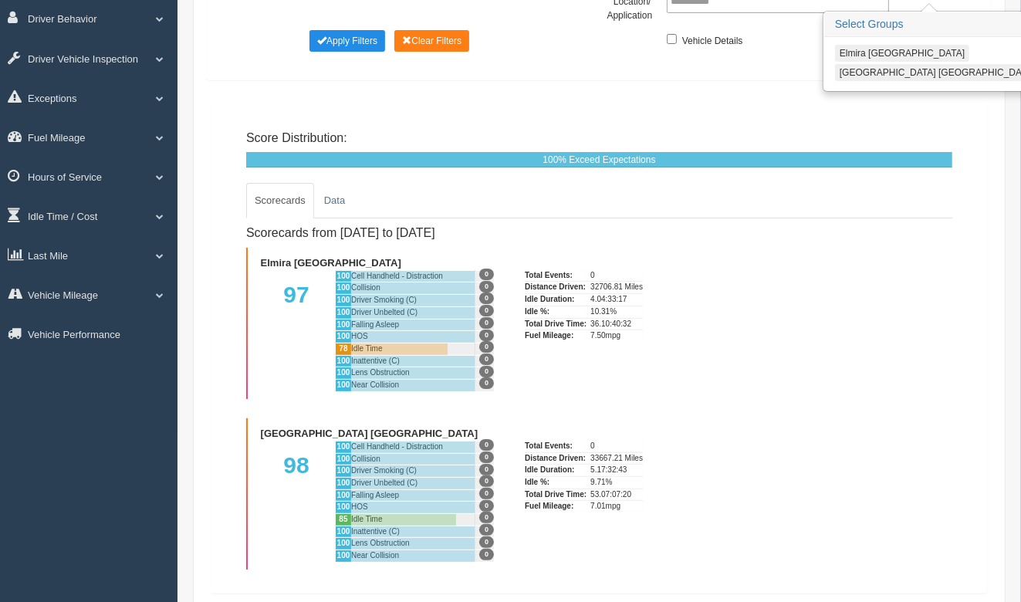
drag, startPoint x: 247, startPoint y: 232, endPoint x: 720, endPoint y: 482, distance: 535.5
click at [720, 482] on div "Scorecards from [DATE] to [DATE] [GEOGRAPHIC_DATA] [GEOGRAPHIC_DATA] 97 100 Cel…" at bounding box center [599, 393] width 706 height 351
click at [397, 343] on div at bounding box center [398, 349] width 98 height 12
click at [769, 383] on div "Scorecards from [DATE] to [DATE] [GEOGRAPHIC_DATA] [GEOGRAPHIC_DATA] 97 100 Cel…" at bounding box center [599, 393] width 706 height 351
drag, startPoint x: 877, startPoint y: 433, endPoint x: 937, endPoint y: 458, distance: 65.4
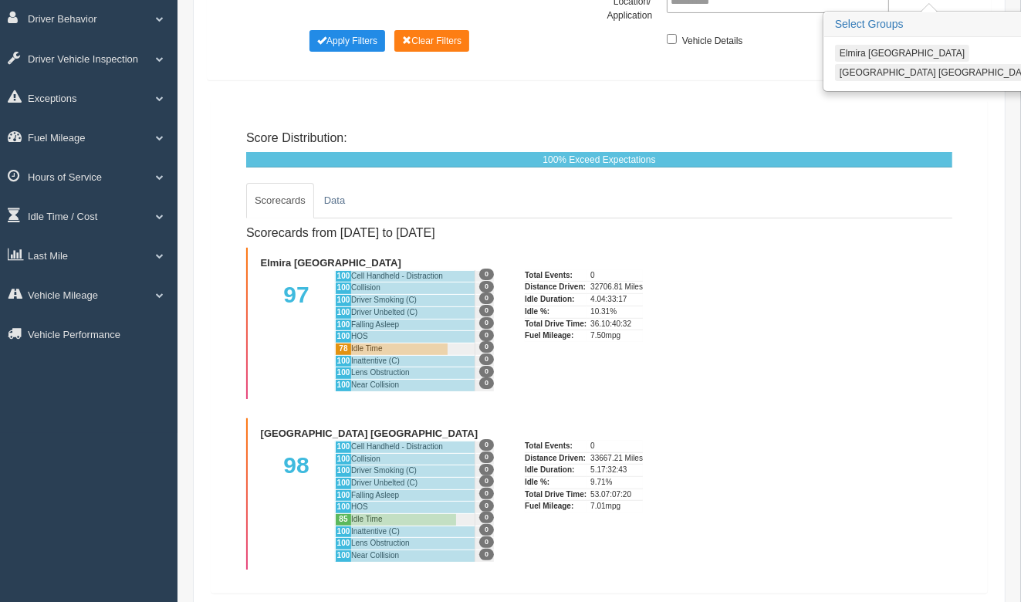
click at [889, 438] on div "Scorecards from [DATE] to [DATE] [GEOGRAPHIC_DATA] [GEOGRAPHIC_DATA] 97 100 Cel…" at bounding box center [599, 393] width 706 height 351
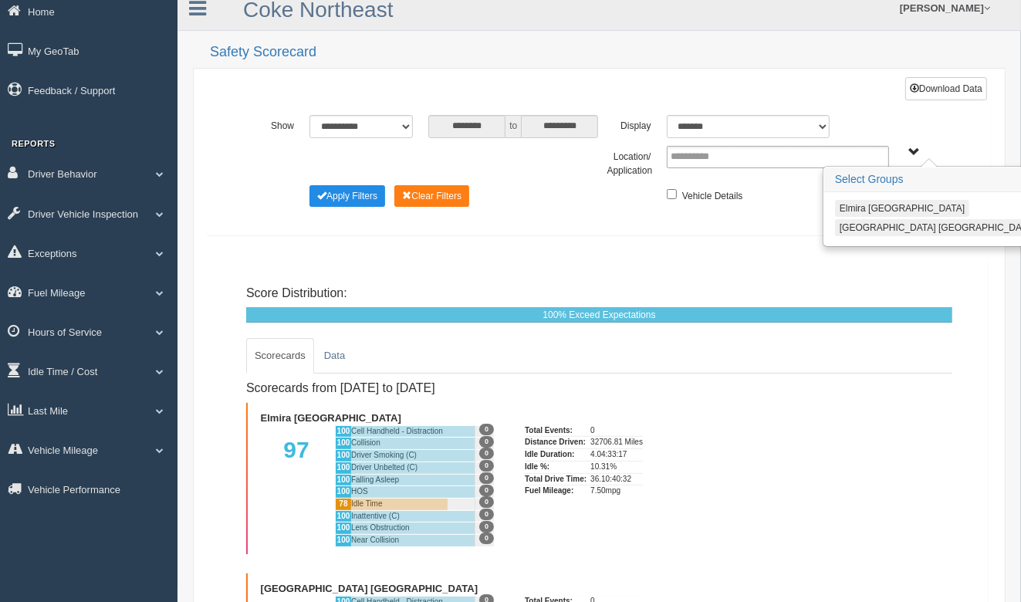
scroll to position [0, 0]
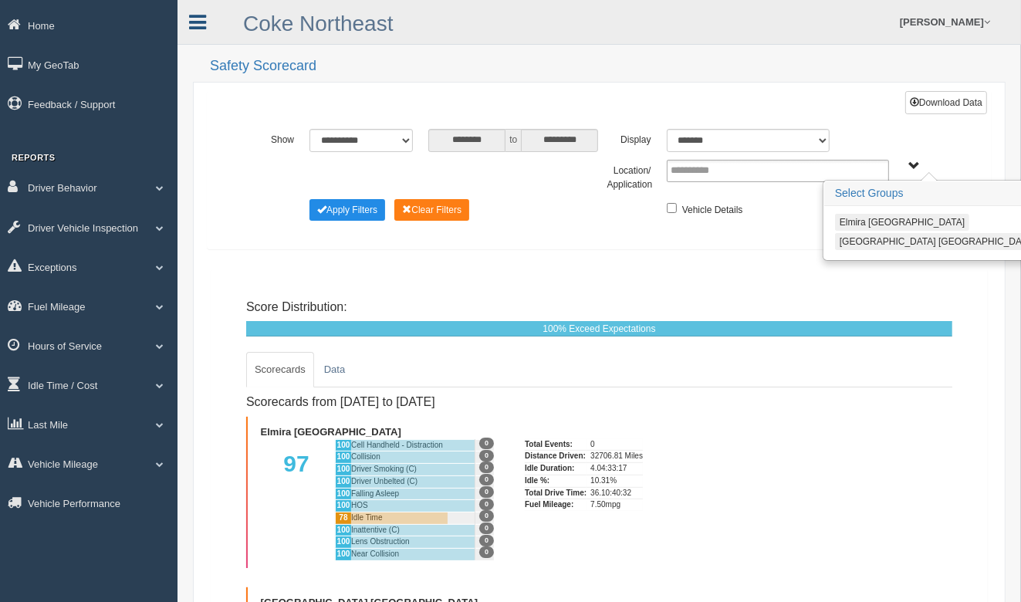
click at [201, 24] on icon at bounding box center [197, 22] width 17 height 20
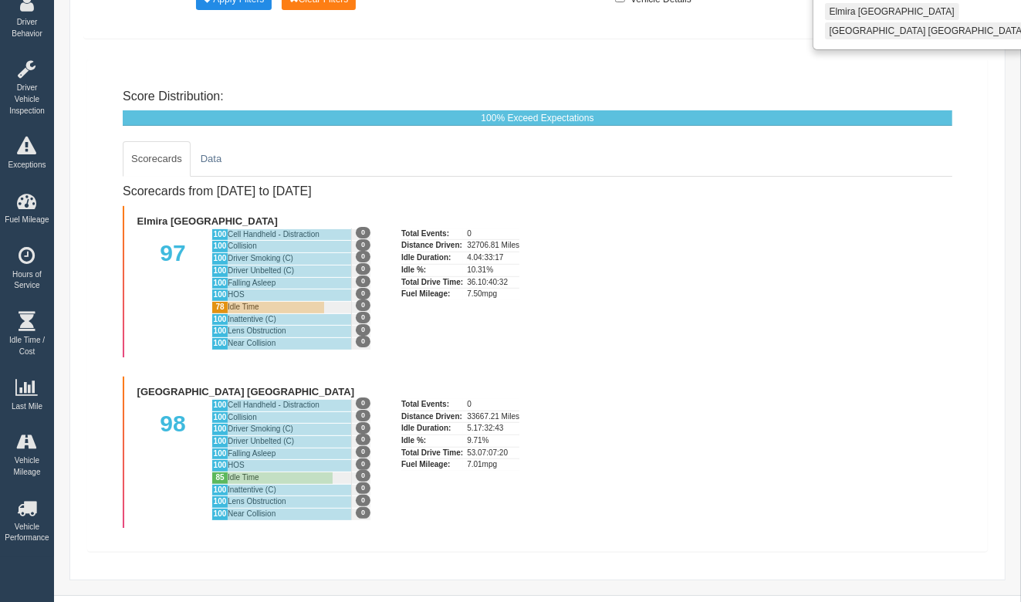
scroll to position [232, 0]
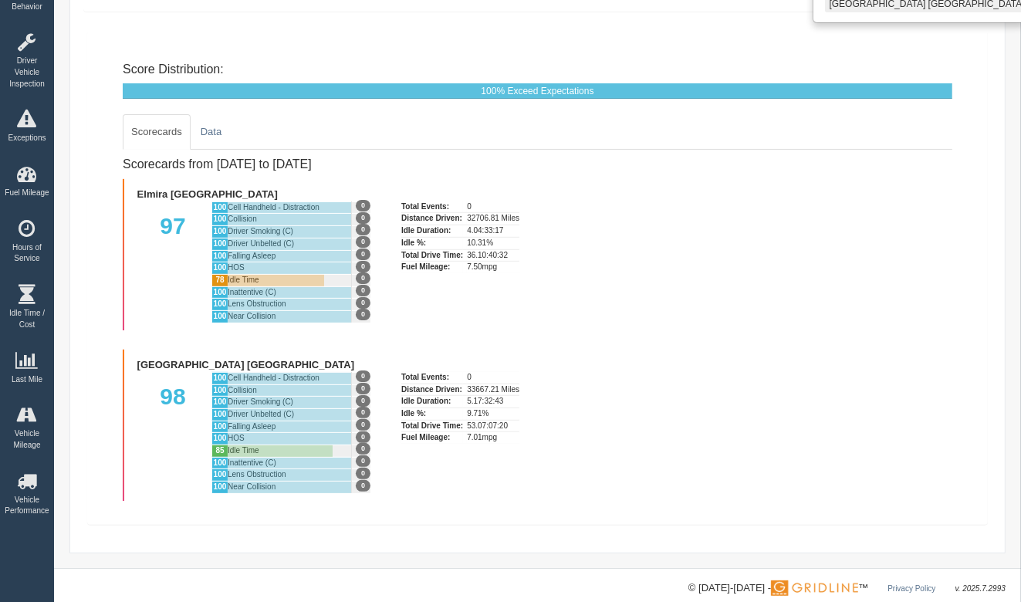
click at [367, 91] on div "100% Exceed Expectations" at bounding box center [538, 90] width 830 height 15
drag, startPoint x: 438, startPoint y: 312, endPoint x: 722, endPoint y: 557, distance: 375.9
click at [722, 560] on div "**********" at bounding box center [537, 168] width 967 height 800
click at [401, 360] on div "[GEOGRAPHIC_DATA] [GEOGRAPHIC_DATA]" at bounding box center [354, 363] width 448 height 15
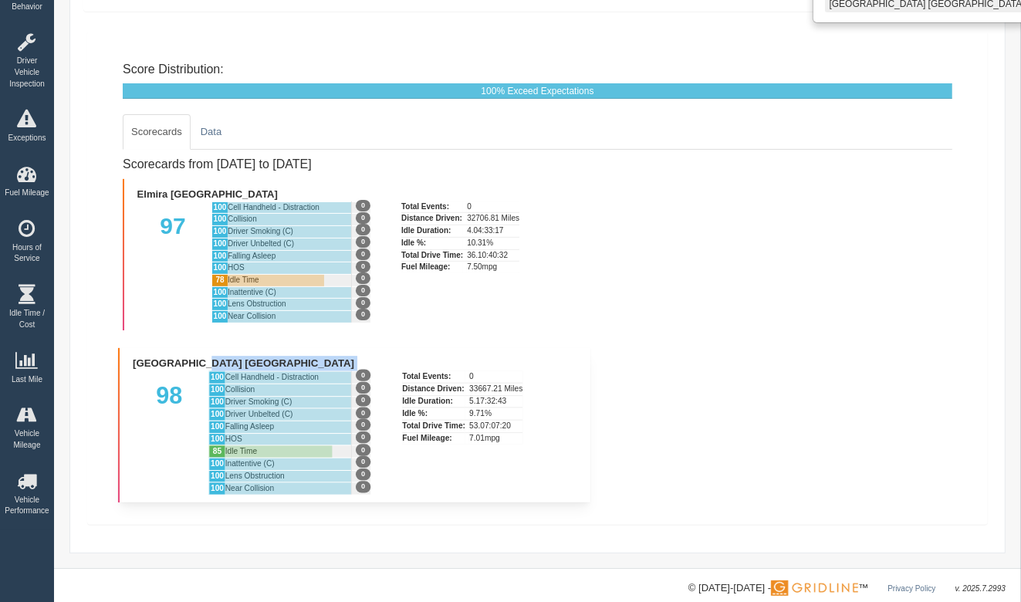
click at [401, 360] on div "[GEOGRAPHIC_DATA] [GEOGRAPHIC_DATA]" at bounding box center [354, 363] width 448 height 15
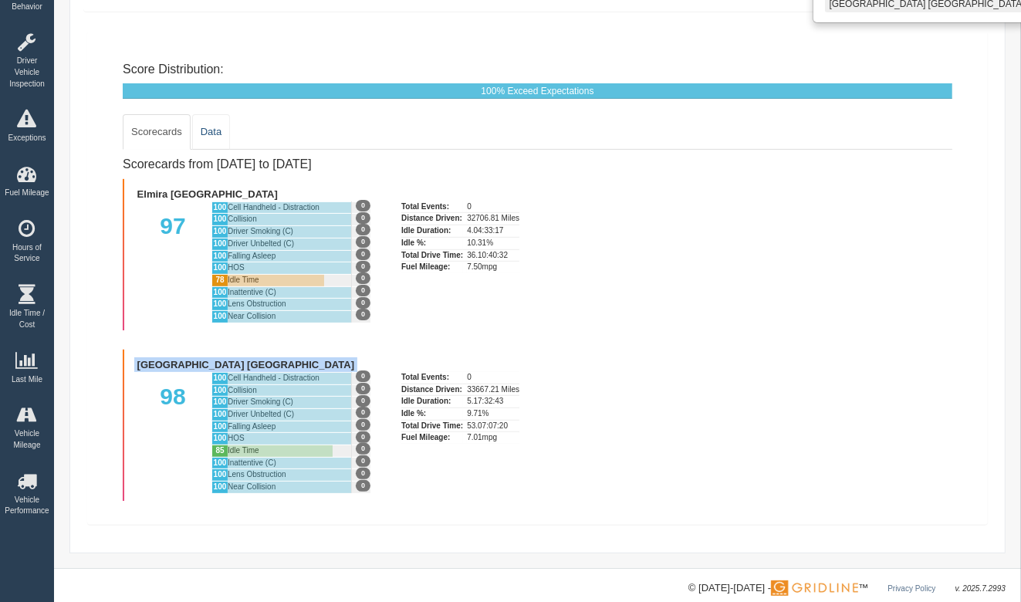
click at [218, 137] on link "Data" at bounding box center [211, 132] width 38 height 36
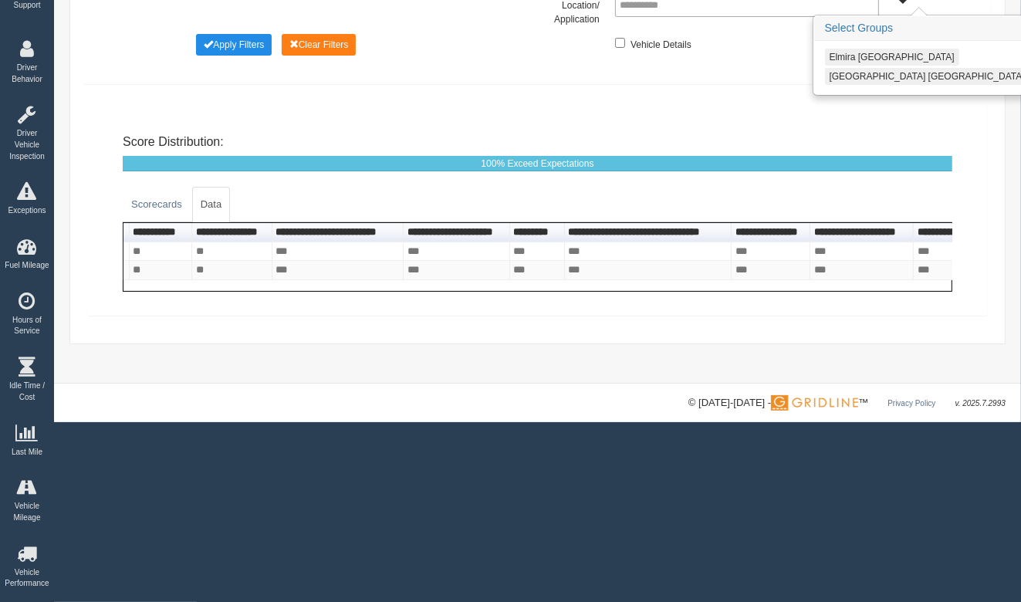
scroll to position [0, 0]
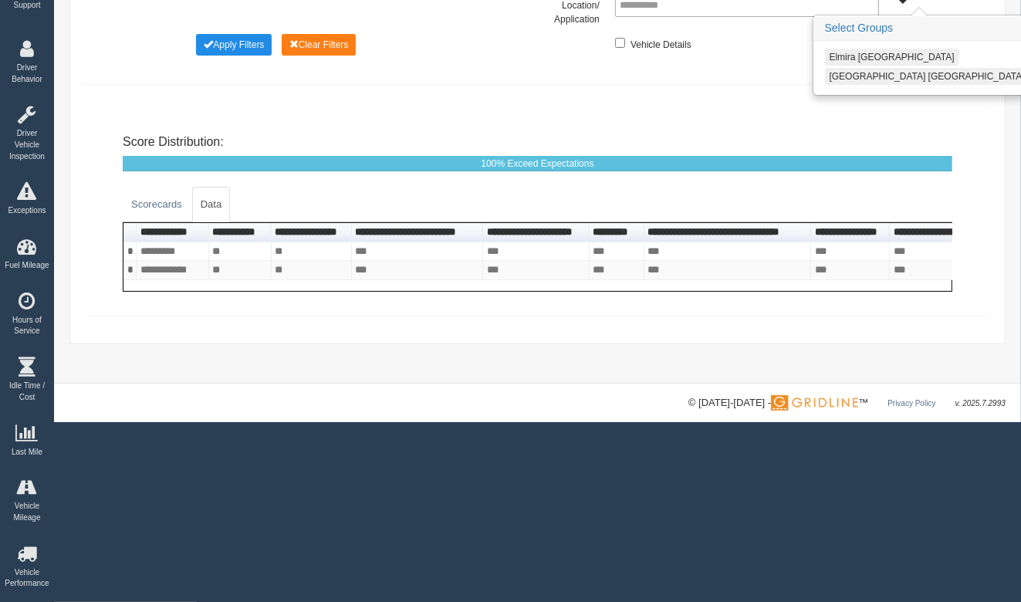
click at [134, 229] on th at bounding box center [129, 232] width 13 height 19
click at [129, 228] on th at bounding box center [129, 232] width 13 height 19
drag, startPoint x: 134, startPoint y: 228, endPoint x: 492, endPoint y: 397, distance: 397.0
click at [492, 397] on div at bounding box center [537, 403] width 936 height 16
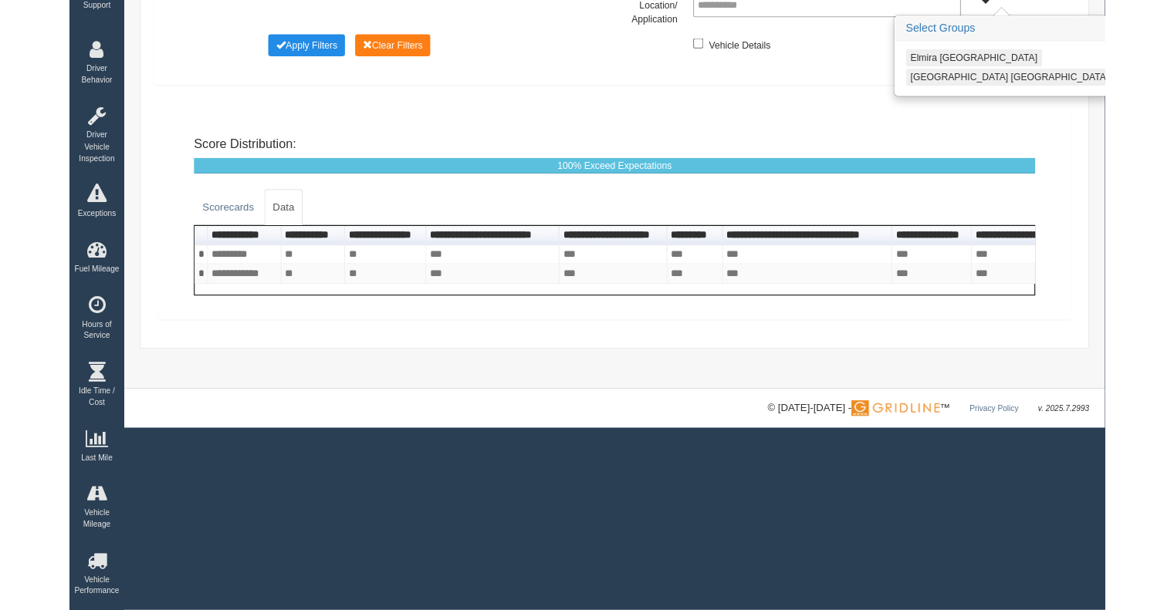
scroll to position [150, 0]
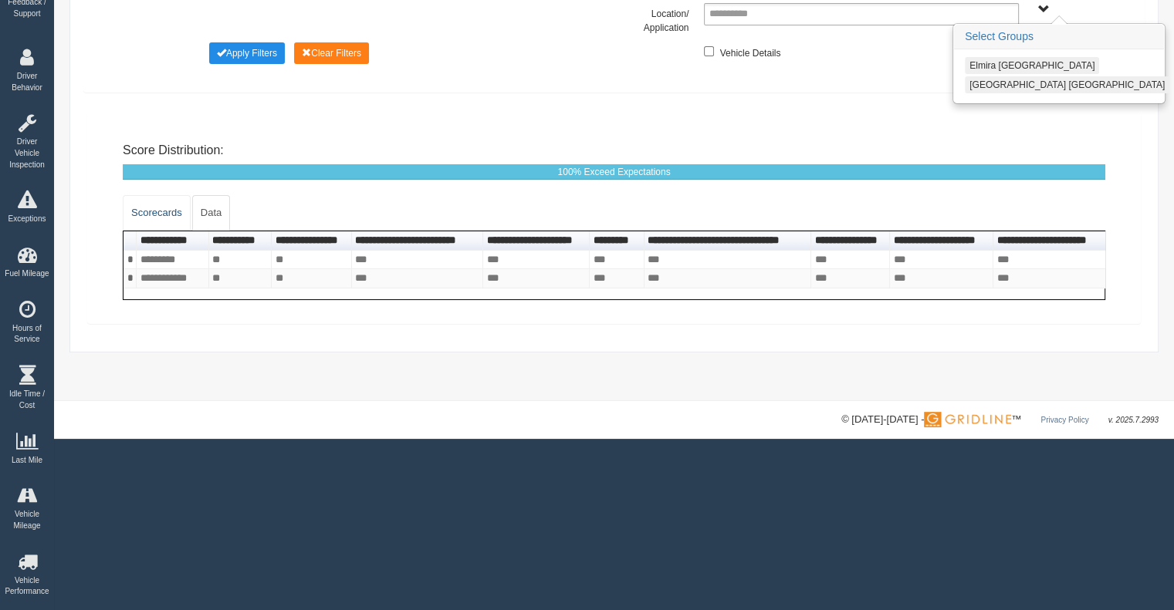
click at [164, 212] on link "Scorecards" at bounding box center [157, 213] width 68 height 36
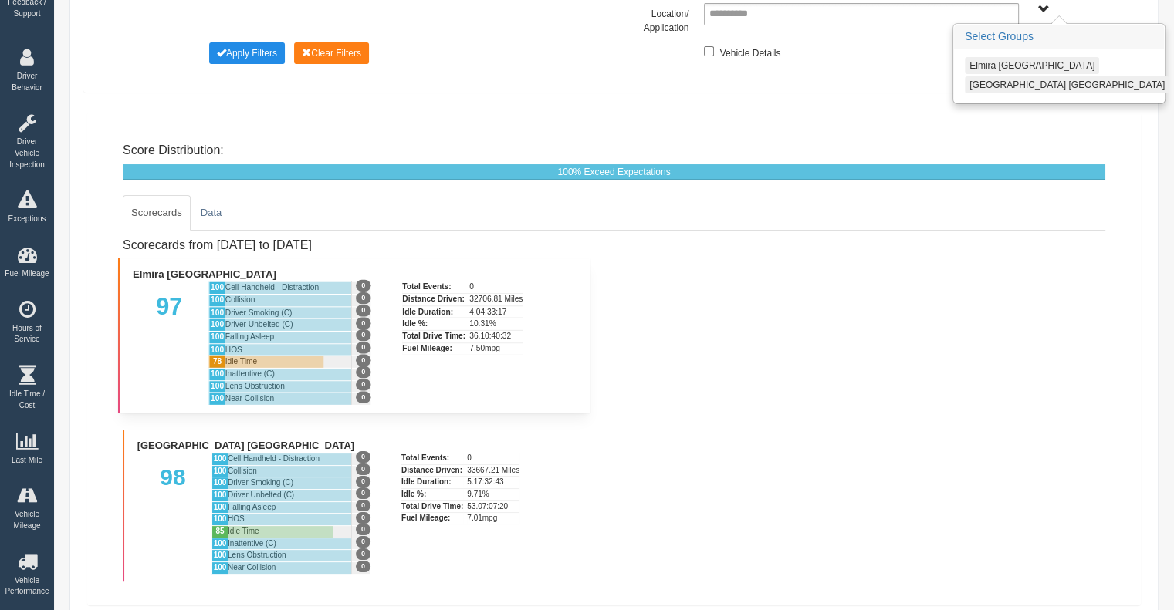
drag, startPoint x: 161, startPoint y: 206, endPoint x: 468, endPoint y: 269, distance: 314.4
click at [468, 269] on div "Elmira [GEOGRAPHIC_DATA]" at bounding box center [354, 273] width 448 height 15
drag, startPoint x: 328, startPoint y: 260, endPoint x: 758, endPoint y: 438, distance: 465.1
click at [758, 438] on div "Scorecards from [DATE] to [DATE] [GEOGRAPHIC_DATA] [GEOGRAPHIC_DATA] 97 100 Cel…" at bounding box center [614, 406] width 982 height 351
click at [404, 372] on div "Total Events: 0 Distance Driven: 32706.81 Miles Idle Duration: 4.04:33:17 Idle …" at bounding box center [490, 342] width 176 height 123
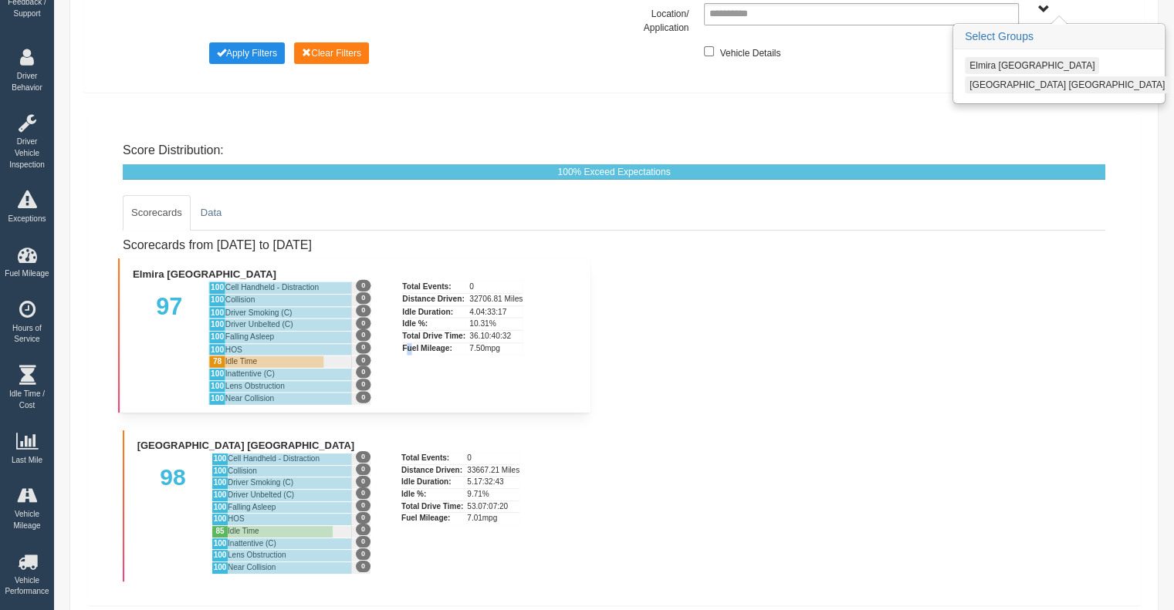
click at [409, 372] on div "Total Events: 0 Distance Driven: 32706.81 Miles Idle Duration: 4.04:33:17 Idle …" at bounding box center [490, 342] width 176 height 123
drag, startPoint x: 587, startPoint y: 269, endPoint x: 609, endPoint y: 450, distance: 182.7
click at [609, 450] on div "Scorecards from [DATE] to [DATE] [GEOGRAPHIC_DATA] [GEOGRAPHIC_DATA] 97 100 Cel…" at bounding box center [614, 406] width 982 height 351
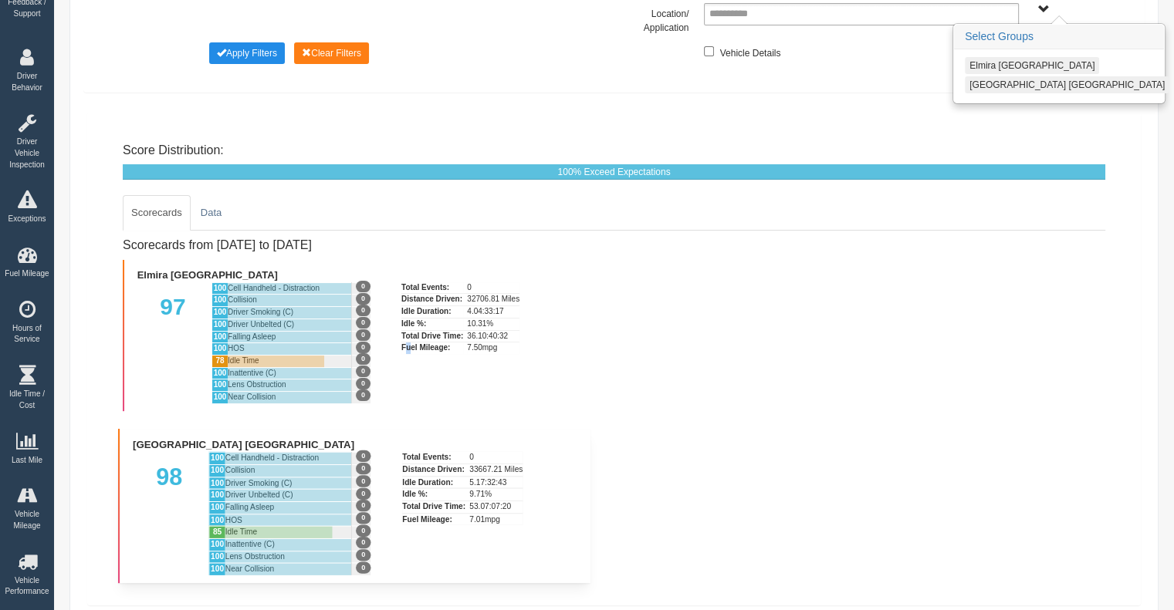
copy ul "84 156 Lore Ipsumdol - Sitametcons 9 368 Adipiscin 7 603 Elitse Doeiusm (T) 3 7…"
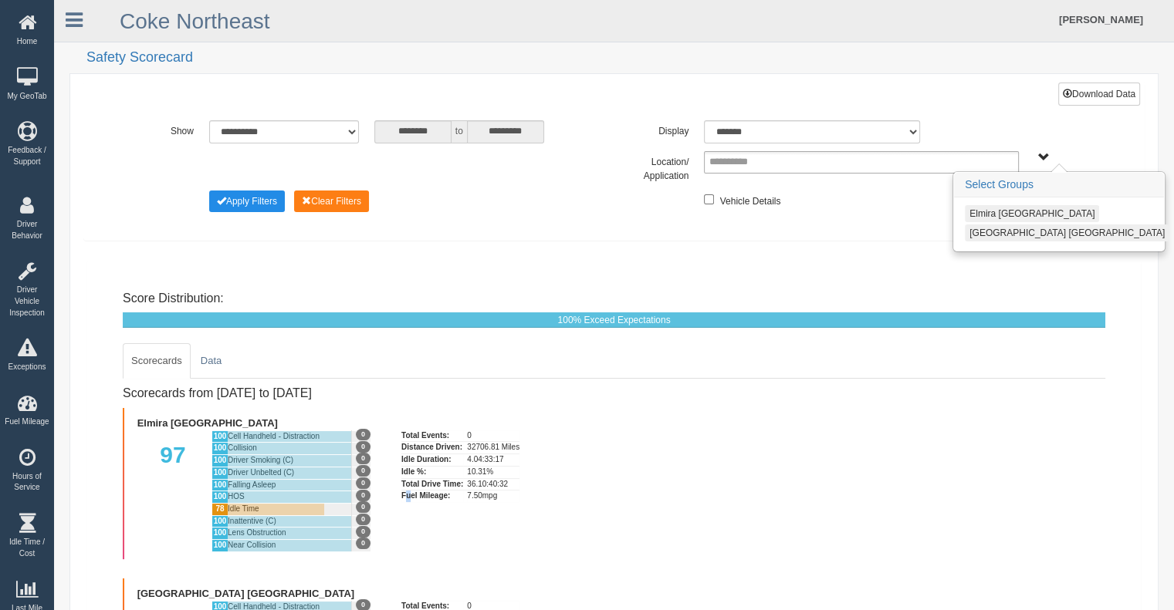
scroll to position [0, 0]
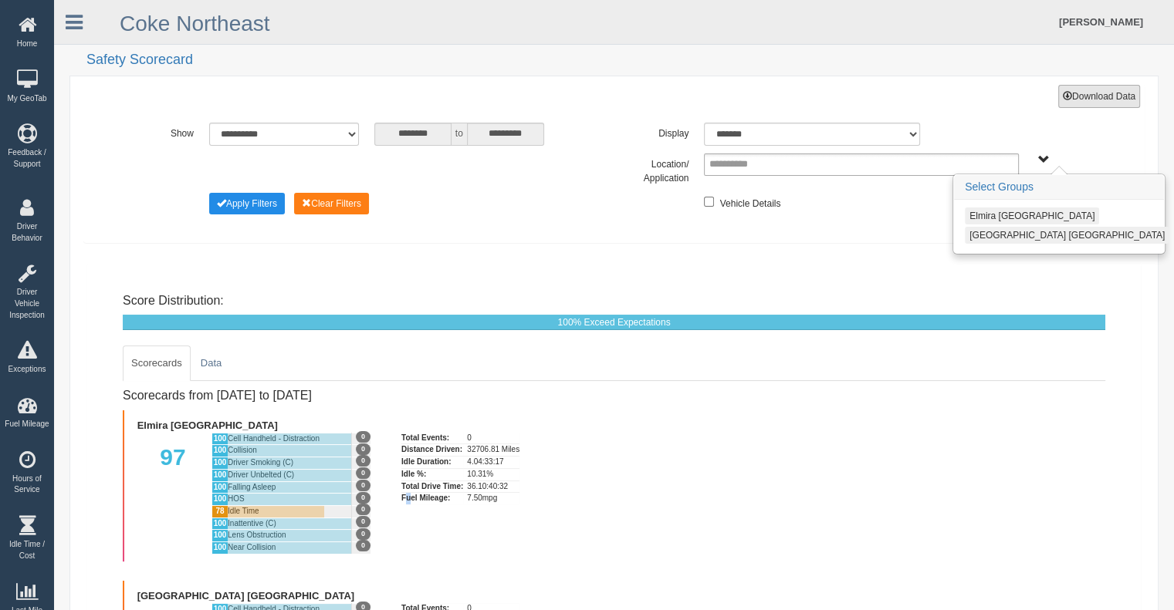
click at [1080, 94] on button "Download Data" at bounding box center [1099, 96] width 82 height 23
